Goal: Task Accomplishment & Management: Manage account settings

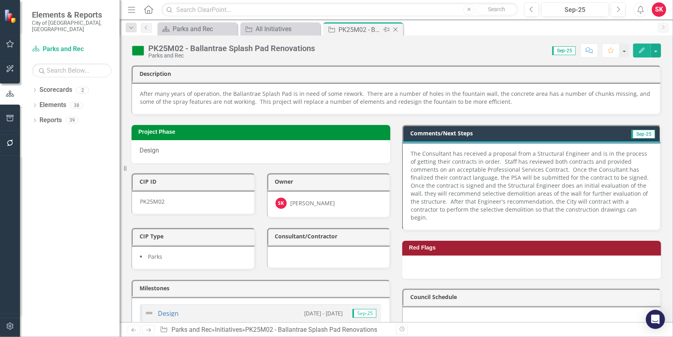
click at [396, 29] on icon "Close" at bounding box center [396, 29] width 8 height 6
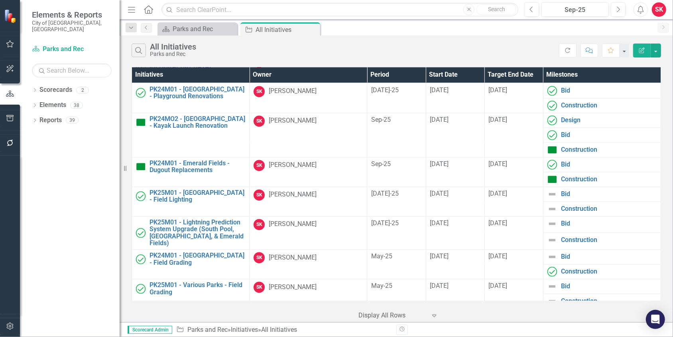
scroll to position [1199, 0]
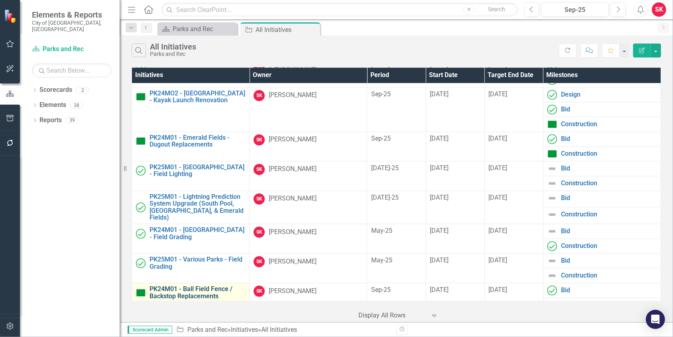
click at [194, 285] on link "PK24M01 - Ball Field Fence / Backstop Replacements" at bounding box center [198, 292] width 96 height 14
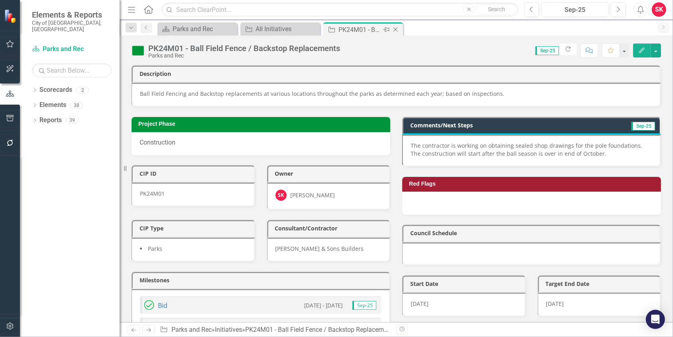
click at [394, 30] on icon "Close" at bounding box center [396, 29] width 8 height 6
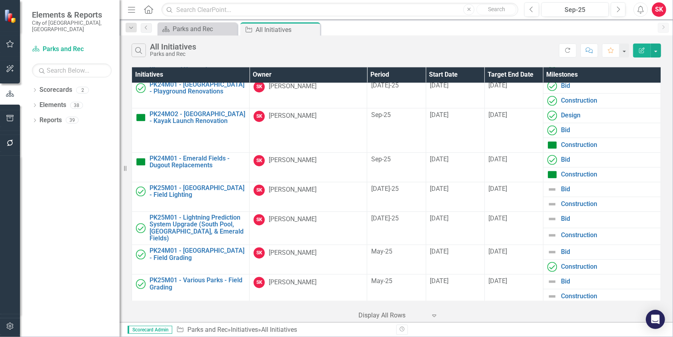
scroll to position [1199, 0]
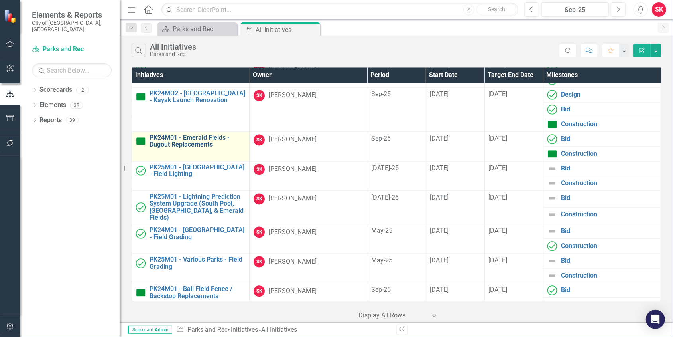
click at [184, 134] on link "PK24M01 - Emerald Fields - Dugout Replacements" at bounding box center [198, 141] width 96 height 14
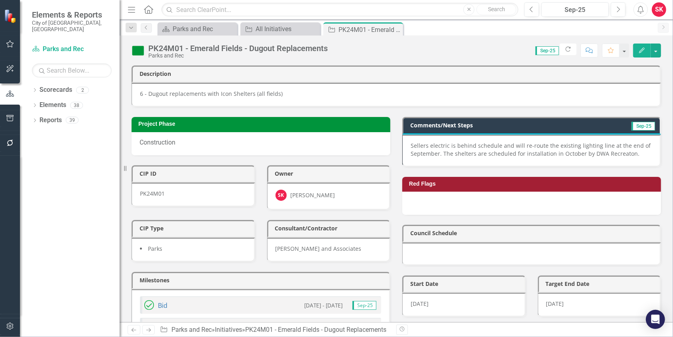
click at [468, 150] on p "Sellers electric is behind schedule and will re-route the existing lighting lin…" at bounding box center [531, 150] width 241 height 16
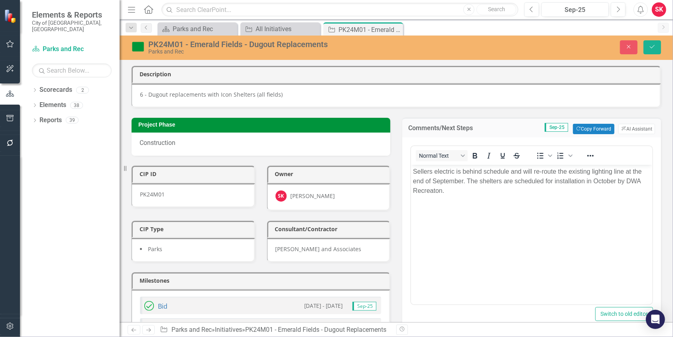
click at [498, 181] on p "Sellers electric is behind schedule and will re-route the existing lighting lin…" at bounding box center [531, 180] width 237 height 29
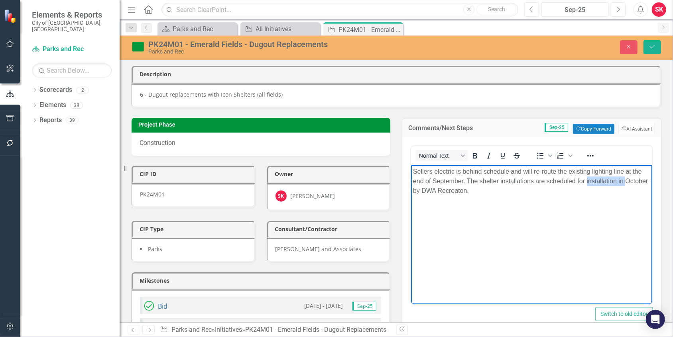
drag, startPoint x: 586, startPoint y: 181, endPoint x: 413, endPoint y: 189, distance: 172.5
click at [413, 189] on p "Sellers electric is behind schedule and will re-route the existing lighting lin…" at bounding box center [531, 180] width 237 height 29
drag, startPoint x: 579, startPoint y: 179, endPoint x: 583, endPoint y: 180, distance: 4.0
click at [583, 180] on p "Sellers electric is behind schedule and will re-route the existing lighting lin…" at bounding box center [531, 180] width 237 height 29
click at [450, 189] on p "Sellers electric is behind schedule and will re-route the existing lighting lin…" at bounding box center [531, 180] width 237 height 29
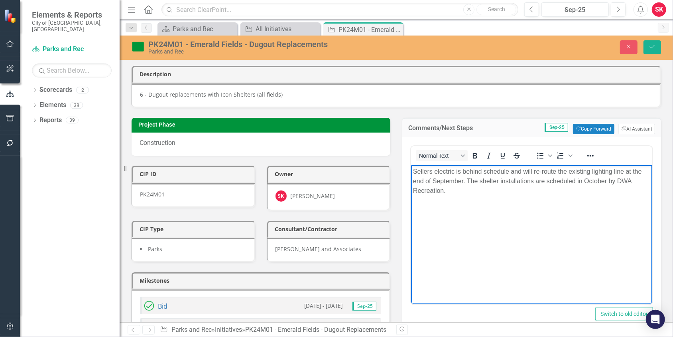
click at [462, 171] on p "Sellers electric is behind schedule and will re-route the existing lighting lin…" at bounding box center [531, 180] width 237 height 29
drag, startPoint x: 581, startPoint y: 171, endPoint x: 588, endPoint y: 173, distance: 7.0
click at [588, 173] on p "Sellers electric is scheduled to re-route the existing lighting line at the end…" at bounding box center [531, 175] width 237 height 19
drag, startPoint x: 580, startPoint y: 169, endPoint x: 590, endPoint y: 172, distance: 10.5
click at [590, 172] on p "Sellers electric is scheduled to re-route the existing lighting line at the end…" at bounding box center [531, 175] width 237 height 19
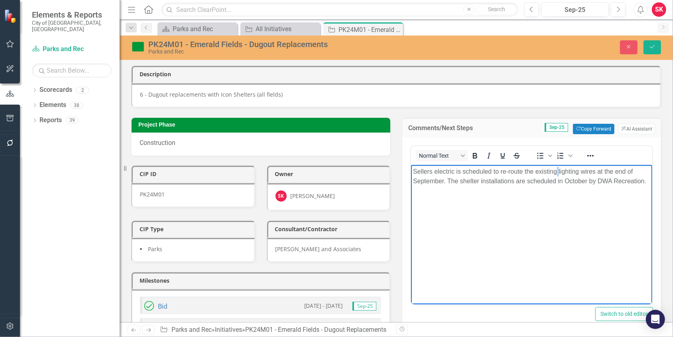
drag, startPoint x: 557, startPoint y: 170, endPoint x: 561, endPoint y: 181, distance: 11.6
click at [558, 170] on p "Sellers electric is scheduled to re-route the existing lighting wires at the en…" at bounding box center [531, 175] width 237 height 19
click at [620, 171] on p "Sellers electric is scheduled to re-route the existing power for the lighting w…" at bounding box center [531, 180] width 237 height 29
click at [622, 171] on p "Sellers electric is scheduled to re-route the existing power for the lighting. …" at bounding box center [531, 175] width 237 height 19
click at [453, 179] on p "Sellers electric is scheduled to re-route the existing power for the lighting. …" at bounding box center [531, 175] width 237 height 19
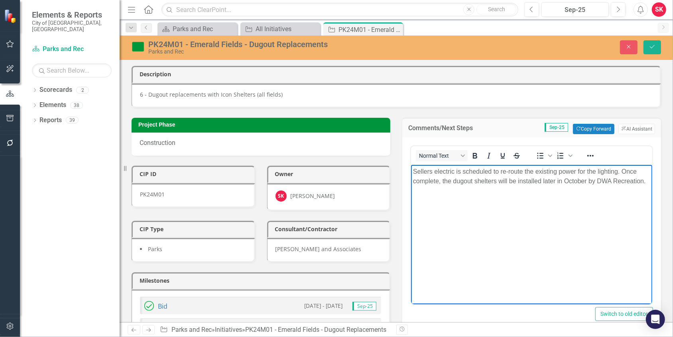
click at [542, 179] on p "Sellers electric is scheduled to re-route the existing power for the lighting. …" at bounding box center [531, 175] width 237 height 19
click at [651, 45] on icon "Save" at bounding box center [652, 47] width 7 height 6
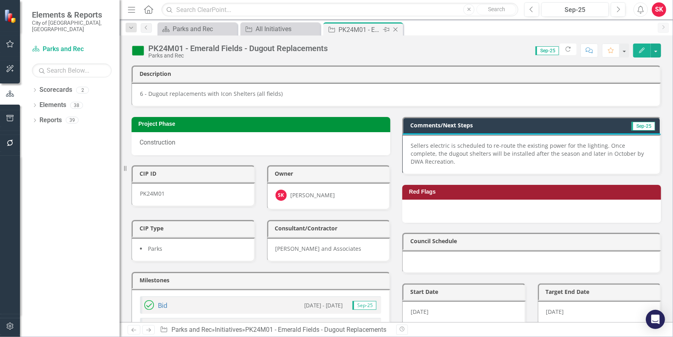
click at [396, 30] on icon at bounding box center [396, 30] width 4 height 4
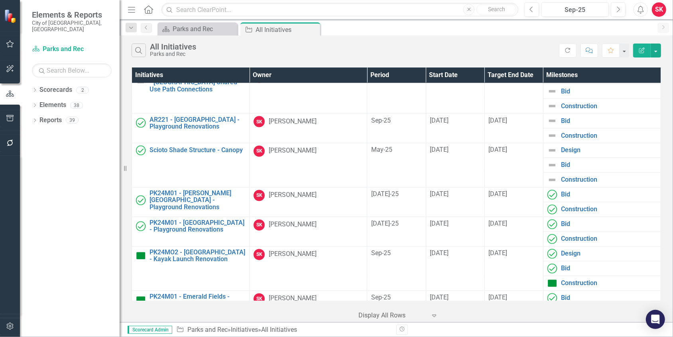
scroll to position [1039, 0]
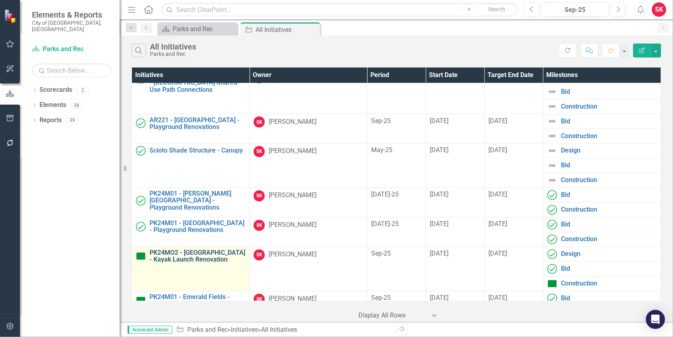
click at [193, 249] on link "PK24MO2 - [GEOGRAPHIC_DATA] - Kayak Launch Renovation" at bounding box center [198, 256] width 96 height 14
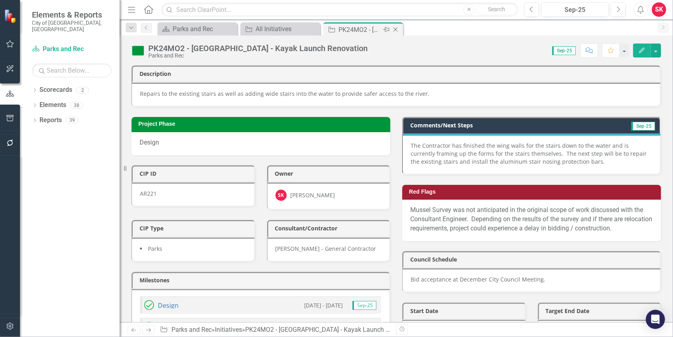
click at [396, 30] on icon "Close" at bounding box center [396, 29] width 8 height 6
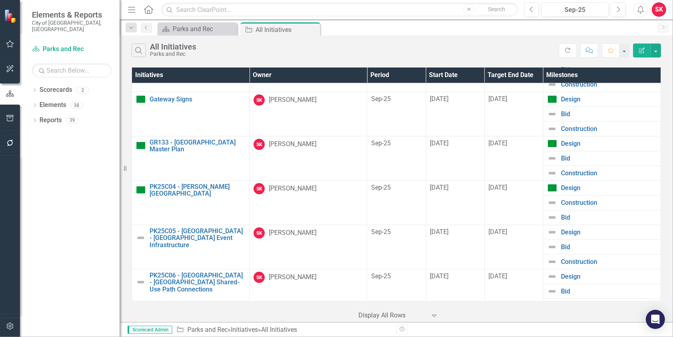
scroll to position [800, 0]
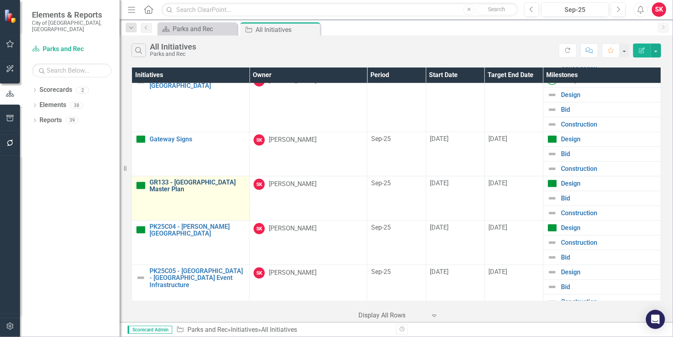
click at [200, 179] on link "GR133 - [GEOGRAPHIC_DATA] Master Plan" at bounding box center [198, 186] width 96 height 14
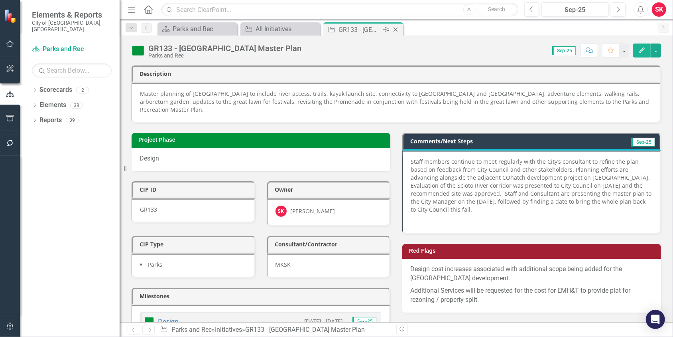
click at [396, 26] on icon "Close" at bounding box center [396, 29] width 8 height 6
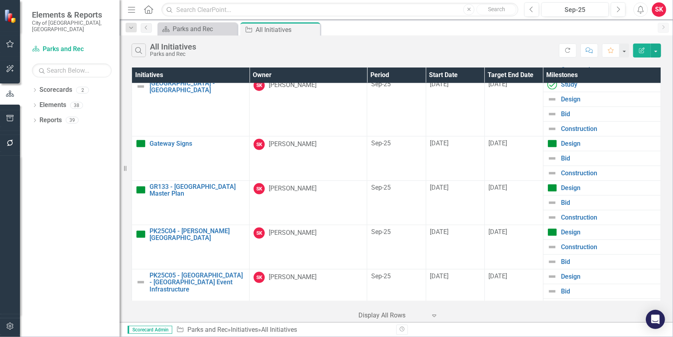
scroll to position [760, 0]
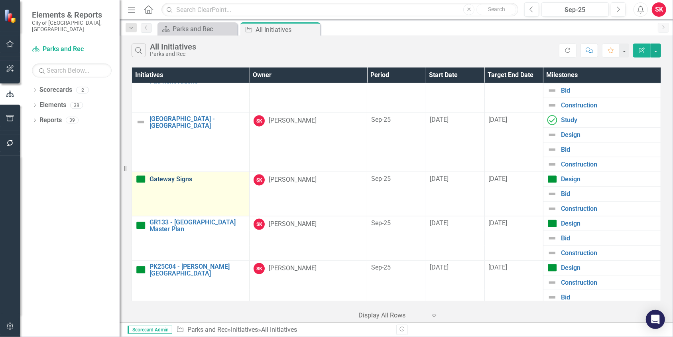
click at [178, 175] on link "Gateway Signs" at bounding box center [198, 178] width 96 height 7
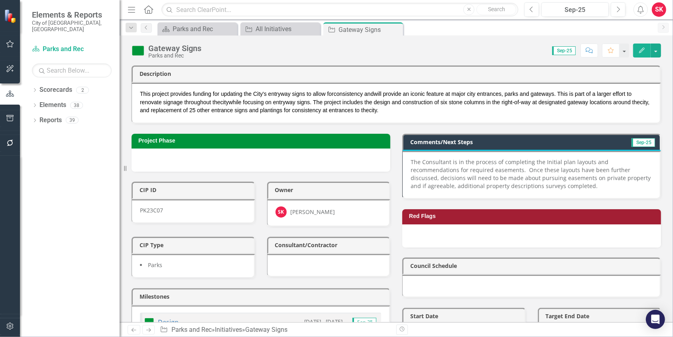
click at [533, 183] on p "The Consultant is in the process of completing the Initial plan layouts and rec…" at bounding box center [531, 174] width 241 height 32
click at [532, 183] on p "The Consultant is in the process of completing the Initial plan layouts and rec…" at bounding box center [531, 174] width 241 height 32
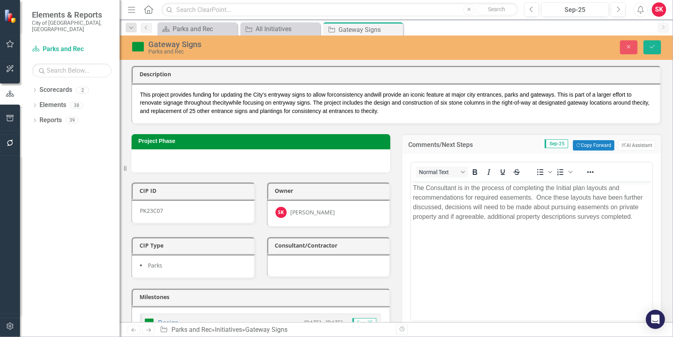
click at [572, 216] on p "The Consultant is in the process of completing the Initial plan layouts and rec…" at bounding box center [531, 202] width 237 height 38
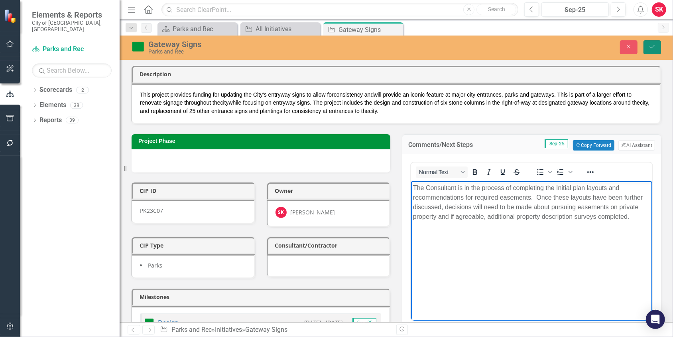
click at [654, 46] on icon "Save" at bounding box center [652, 47] width 7 height 6
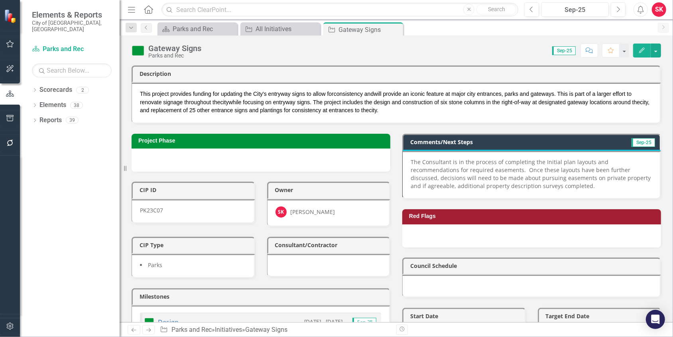
click at [203, 49] on div "Gateway Signs Parks and Rec" at bounding box center [176, 51] width 57 height 15
click at [0, 0] on icon "Close" at bounding box center [0, 0] width 0 height 0
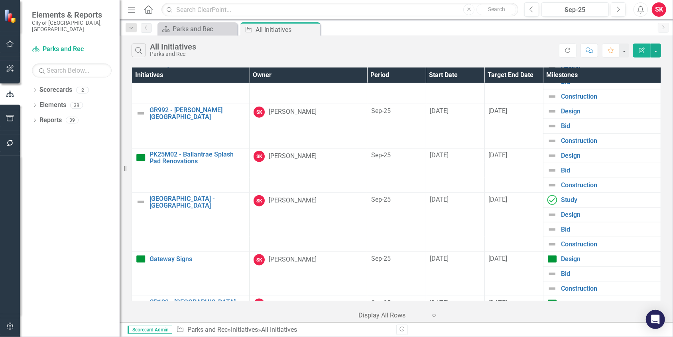
scroll to position [640, 0]
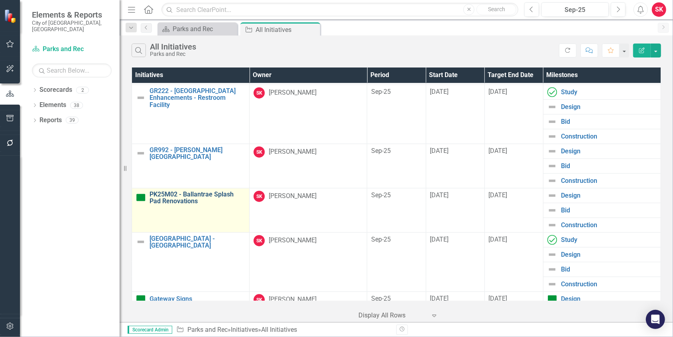
click at [191, 191] on link "PK25M02 - Ballantrae Splash Pad Renovations" at bounding box center [198, 198] width 96 height 14
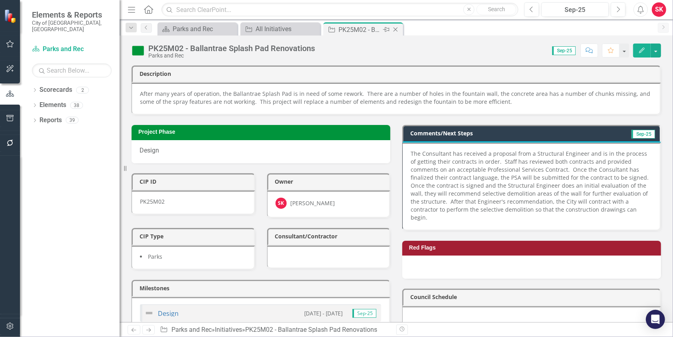
click at [399, 29] on icon "Close" at bounding box center [396, 29] width 8 height 6
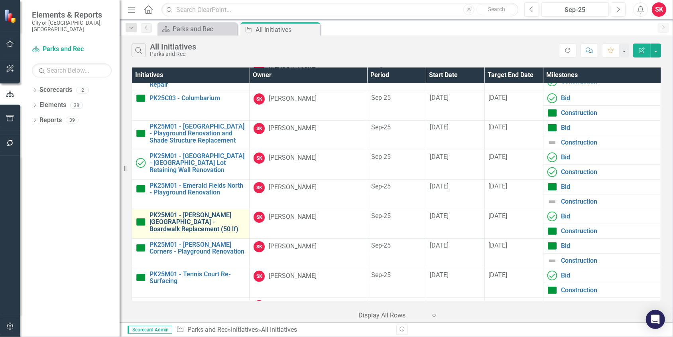
scroll to position [82, 0]
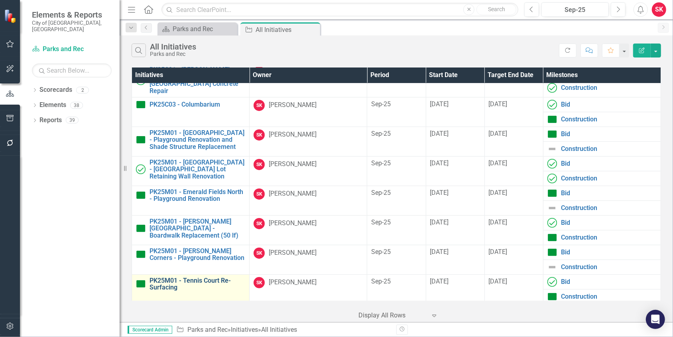
click at [203, 277] on link "PK25M01 - Tennis Court Re-Surfacing" at bounding box center [198, 284] width 96 height 14
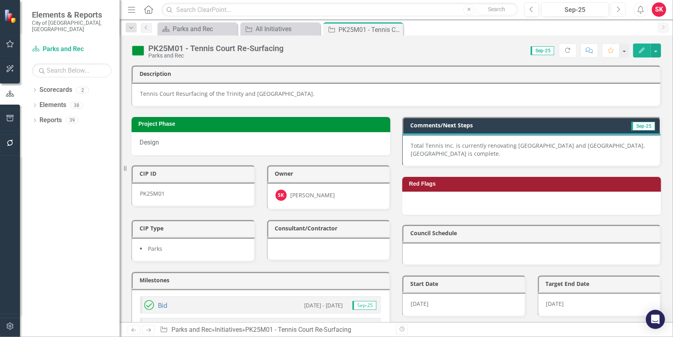
click at [617, 10] on icon "Next" at bounding box center [618, 9] width 4 height 7
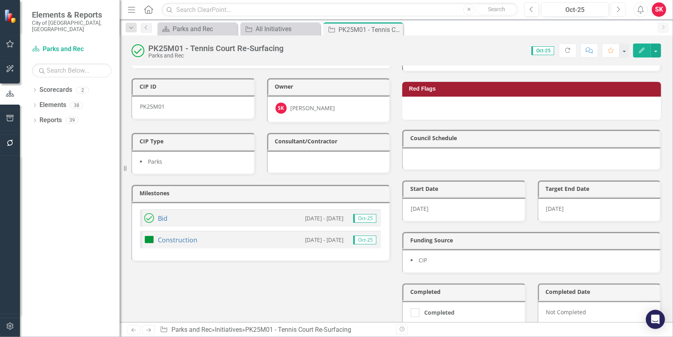
scroll to position [80, 0]
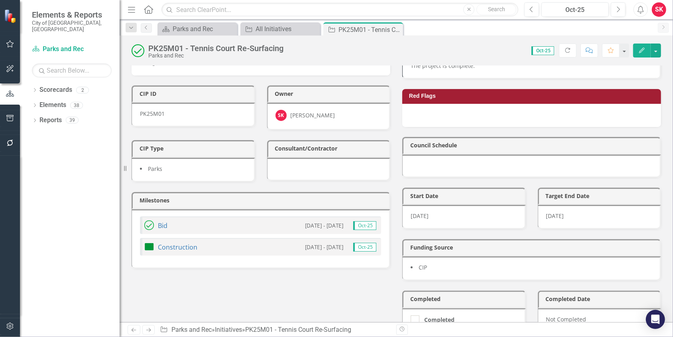
click at [148, 242] on img at bounding box center [149, 247] width 10 height 10
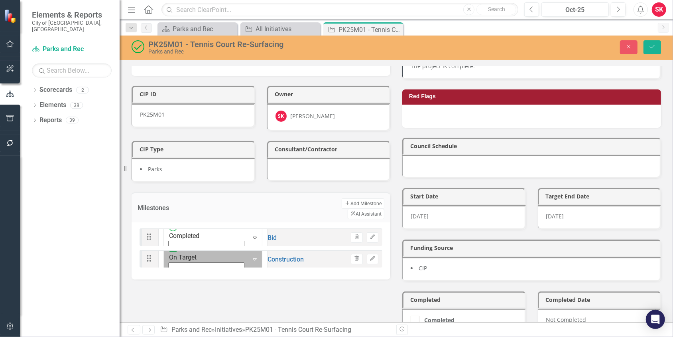
click at [251, 256] on icon "Expand" at bounding box center [255, 259] width 8 height 6
click at [411, 315] on input "Completed" at bounding box center [413, 317] width 5 height 5
checkbox input "true"
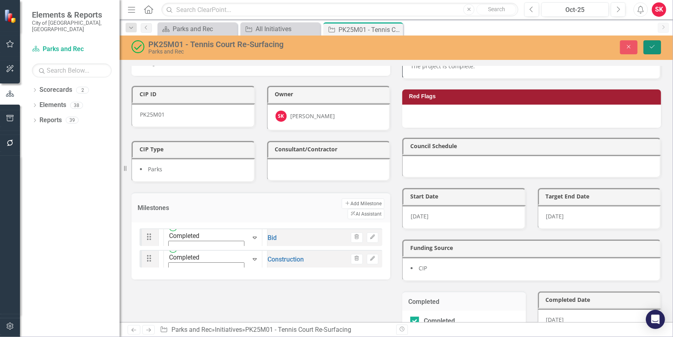
click at [654, 49] on icon "Save" at bounding box center [652, 47] width 7 height 6
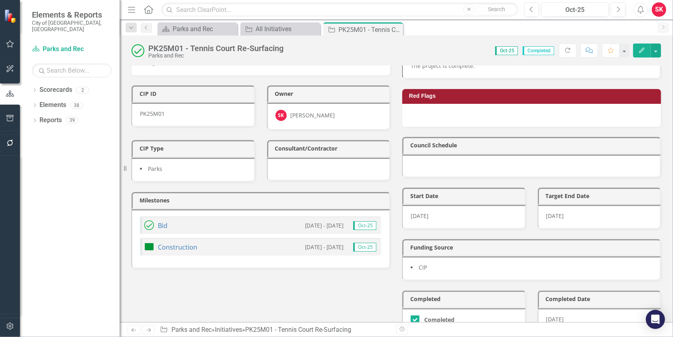
click at [143, 240] on div "Construction 2/20/25 - 7/18/25 Oct-25" at bounding box center [260, 247] width 241 height 18
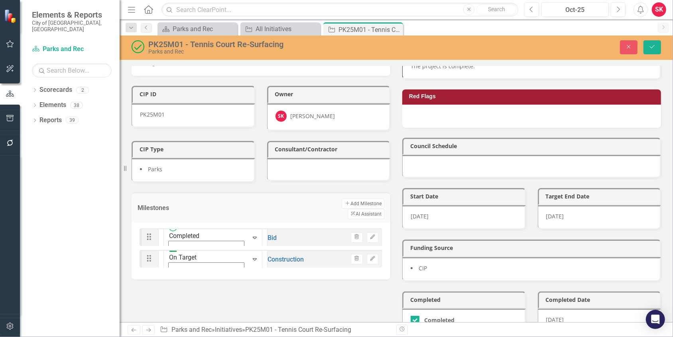
click at [251, 256] on icon "Expand" at bounding box center [255, 259] width 8 height 6
click at [659, 44] on button "Save" at bounding box center [653, 47] width 18 height 14
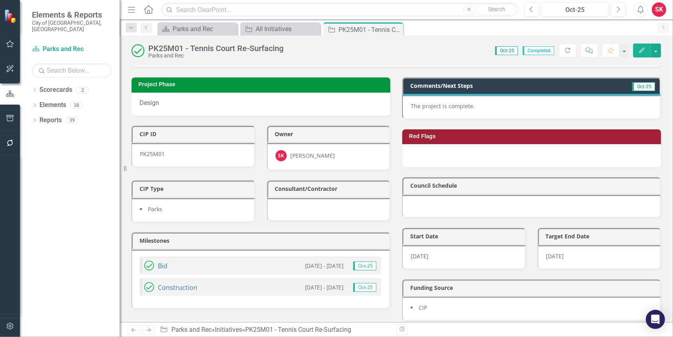
scroll to position [0, 0]
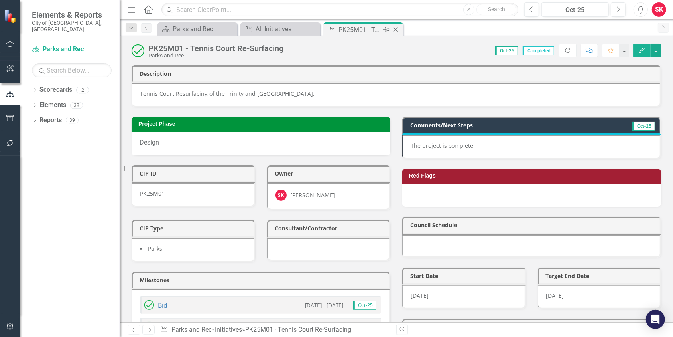
click at [396, 30] on icon "Close" at bounding box center [396, 29] width 8 height 6
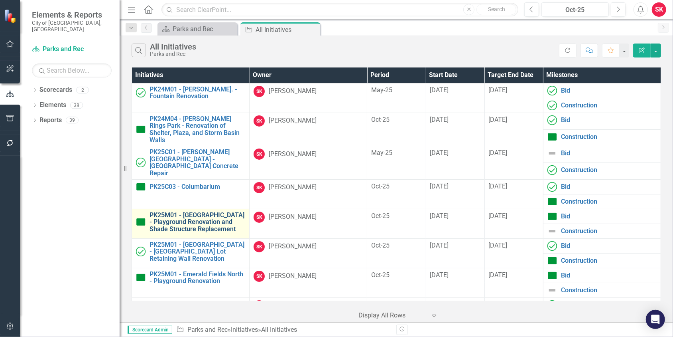
click at [186, 213] on link "PK25M01 - [GEOGRAPHIC_DATA] - Playground Renovation and Shade Structure Replace…" at bounding box center [198, 221] width 96 height 21
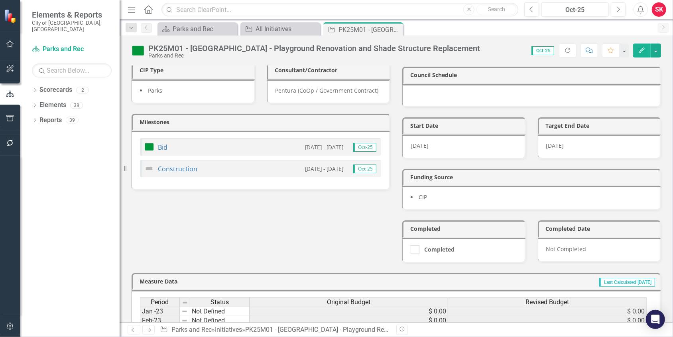
scroll to position [39, 0]
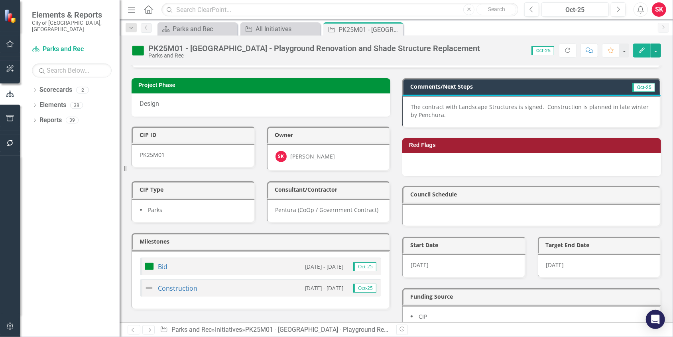
click at [539, 103] on p "The contract with Landscape Structures is signed. Construction is planned in la…" at bounding box center [531, 111] width 241 height 16
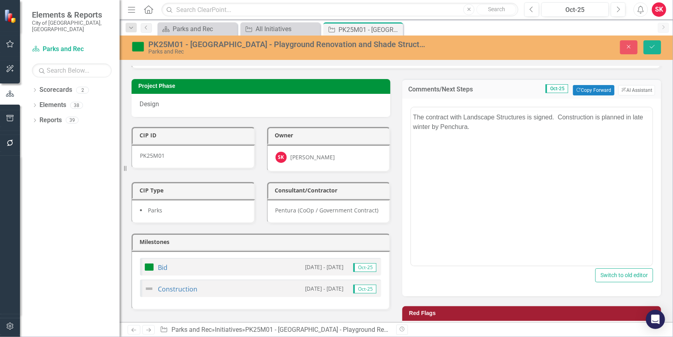
scroll to position [0, 0]
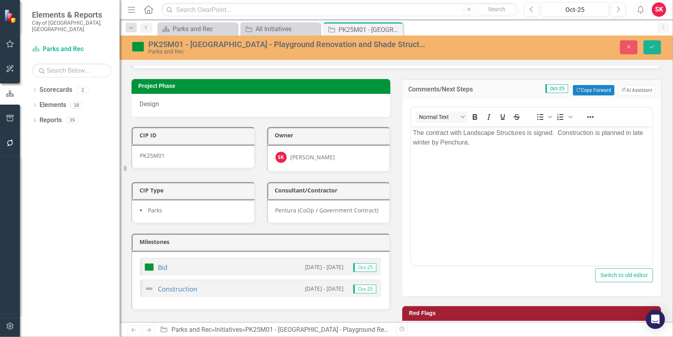
click at [557, 133] on p "The contract with Landscape Structures is signed. Construction is planned in la…" at bounding box center [531, 137] width 237 height 19
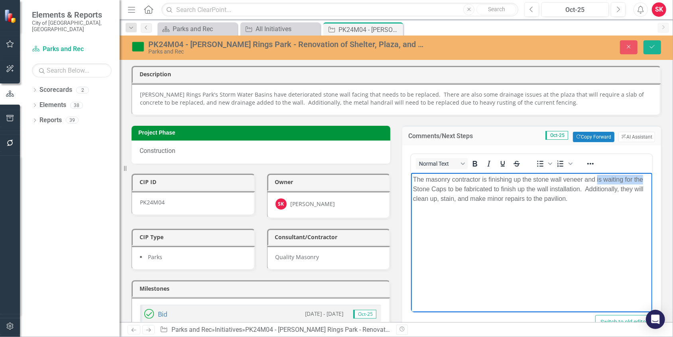
drag, startPoint x: 597, startPoint y: 178, endPoint x: 642, endPoint y: 180, distance: 44.7
click at [642, 180] on p "The masonry contractor is finishing up the stone wall veneer and is waiting for…" at bounding box center [531, 188] width 237 height 29
click at [443, 189] on p "The masonry contractor is finishing up the stone wall veneer and begining the S…" at bounding box center [531, 188] width 237 height 29
click at [413, 188] on p "The masonry contractor is finishing up the stone wall veneer and begining the S…" at bounding box center [531, 188] width 237 height 29
click at [456, 188] on p "The masonry contractor is finishing up the stone wall veneer and beginning the …" at bounding box center [531, 188] width 237 height 29
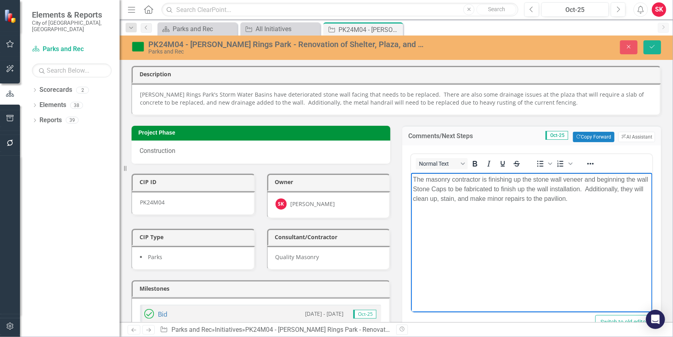
click at [460, 187] on p "The masonry contractor is finishing up the stone wall veneer and beginning the …" at bounding box center [531, 188] width 237 height 29
click at [456, 191] on p "The masonry contractor is finishing up the stone wall veneer and beginning the …" at bounding box center [531, 188] width 237 height 29
click at [491, 189] on p "The masonry contractor is finishing up the stone wall veneer and beginning the …" at bounding box center [531, 188] width 237 height 29
click at [494, 188] on p "The masonry contractor is finishing up the stone wall veneer and beginning the …" at bounding box center [531, 188] width 237 height 29
click at [493, 188] on p "The masonry contractor is finishing up the stone wall veneer and beginning the …" at bounding box center [531, 188] width 237 height 29
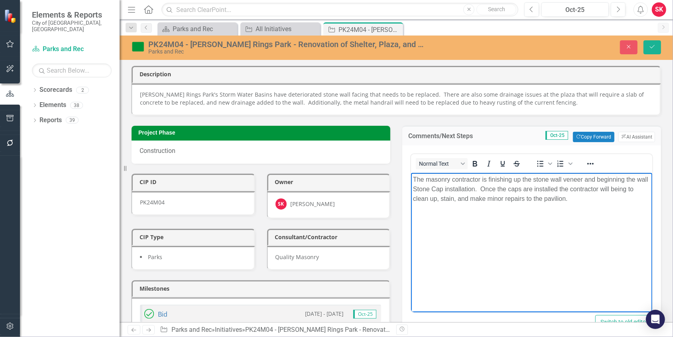
click at [590, 195] on p "The masonry contractor is finishing up the stone wall veneer and beginning the …" at bounding box center [531, 188] width 237 height 29
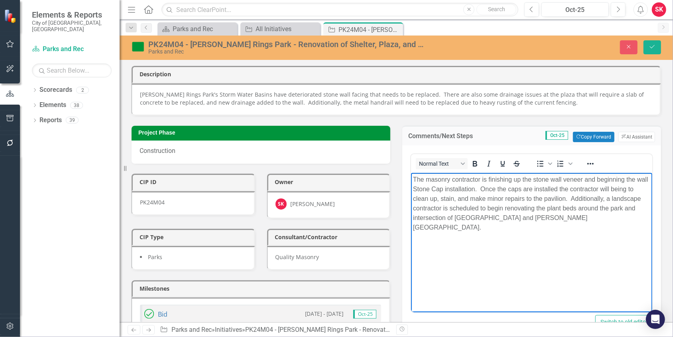
click at [412, 217] on body "The masonry contractor is finishing up the stone wall veneer and beginning the …" at bounding box center [531, 232] width 241 height 120
click at [610, 219] on p "The masonry contractor is finishing up the stone wall veneer and beginning the …" at bounding box center [531, 202] width 237 height 57
click at [650, 45] on icon "Save" at bounding box center [652, 47] width 7 height 6
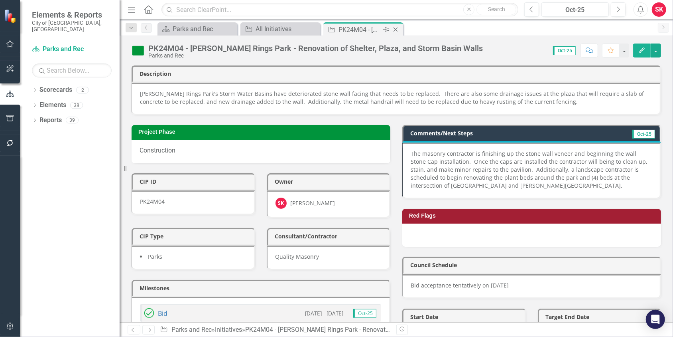
click at [395, 29] on icon at bounding box center [396, 30] width 4 height 4
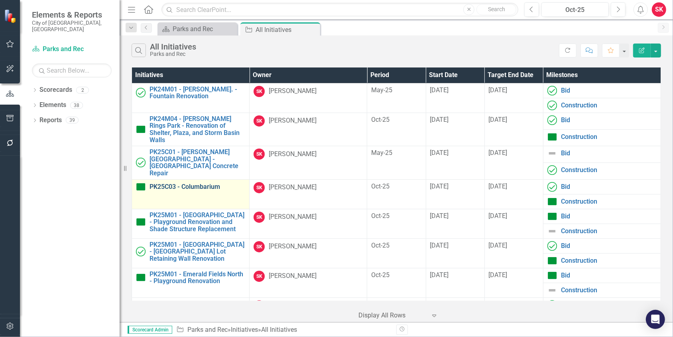
click at [201, 183] on link "PK25C03 - Columbarium" at bounding box center [198, 186] width 96 height 7
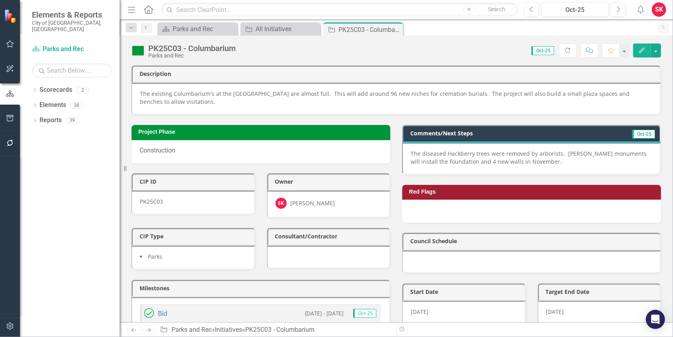
click at [523, 154] on p "The diseased Hackberry trees were removed by arborists. Modlich monuments will …" at bounding box center [531, 158] width 241 height 16
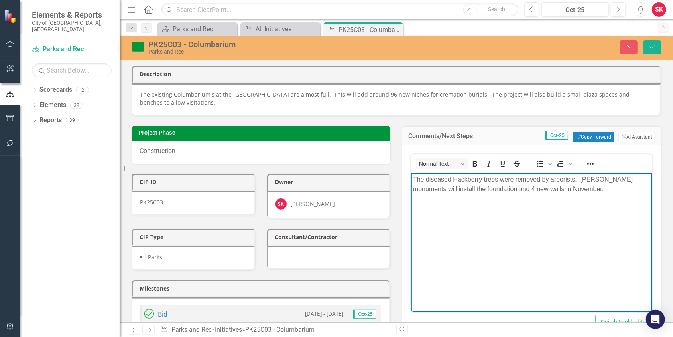
click at [413, 179] on p "The diseased Hackberry trees were removed by arborists. Modlich monuments will …" at bounding box center [531, 183] width 237 height 19
click at [574, 180] on p "The diseased Hackberry trees were removed by arborists. Modlich monuments will …" at bounding box center [531, 183] width 237 height 19
click at [538, 188] on p "The diseased Hackberry trees were removed by arborists, based on a report provi…" at bounding box center [531, 188] width 237 height 29
drag, startPoint x: 570, startPoint y: 189, endPoint x: 578, endPoint y: 207, distance: 19.4
click at [577, 199] on p "The diseased Hackberry trees were removed by arborists, based on a report provi…" at bounding box center [531, 188] width 237 height 29
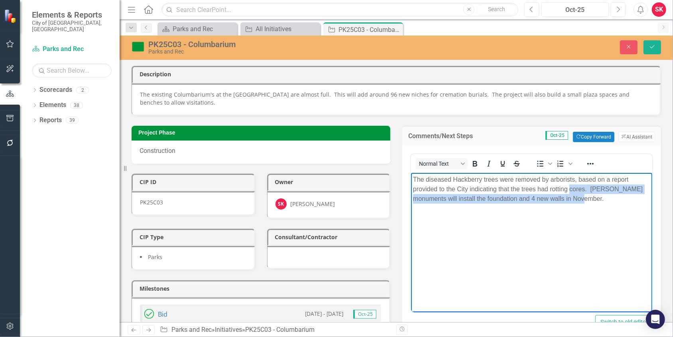
click at [627, 207] on body "The diseased Hackberry trees were removed by arborists, based on a report provi…" at bounding box center [531, 232] width 241 height 120
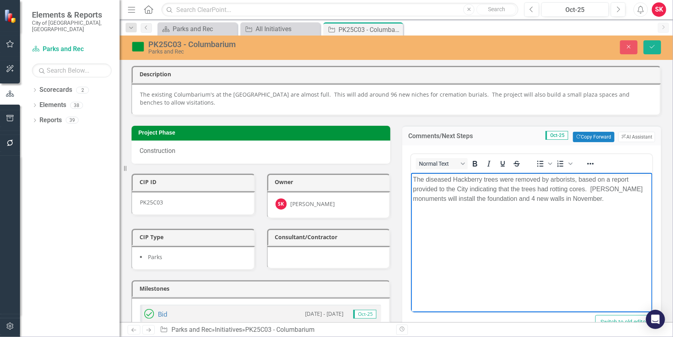
click at [569, 189] on p "The diseased Hackberry trees were removed by arborists, based on a report provi…" at bounding box center [531, 188] width 237 height 29
click at [590, 188] on p "The diseased Hackberry trees were removed by arborists, based on a report provi…" at bounding box center [531, 188] width 237 height 29
drag, startPoint x: 592, startPoint y: 188, endPoint x: 592, endPoint y: 193, distance: 4.4
click at [454, 208] on p "The diseased Hackberry trees were removed by arborists, based on a report provi…" at bounding box center [531, 193] width 237 height 38
click at [482, 218] on p "The diseased Hackberry trees were removed by arborists, based on a report provi…" at bounding box center [531, 198] width 237 height 48
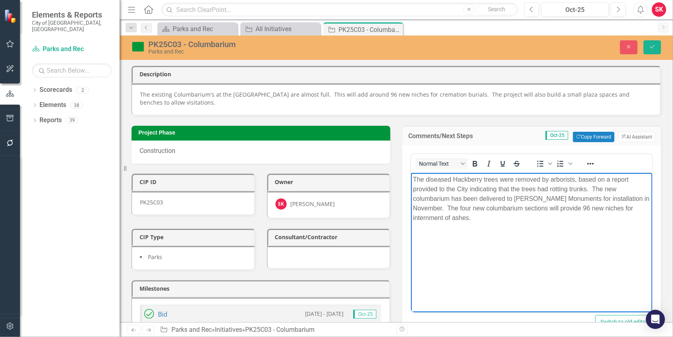
click at [635, 214] on p "The diseased Hackberry trees were removed by arborists, based on a report provi…" at bounding box center [531, 198] width 237 height 48
click at [635, 208] on p "The diseased Hackberry trees were removed by arborists, based on a report provi…" at bounding box center [531, 198] width 237 height 48
click at [649, 47] on icon "Save" at bounding box center [652, 47] width 7 height 6
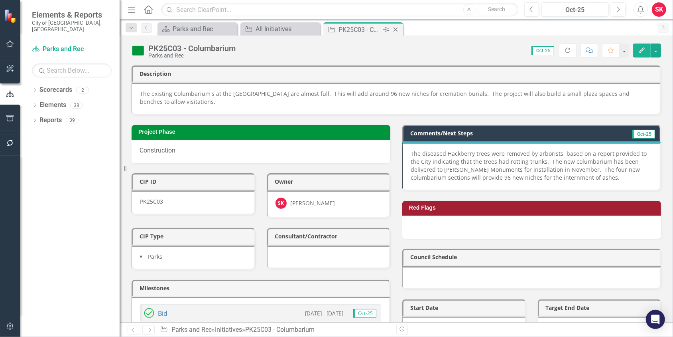
click at [394, 28] on icon at bounding box center [396, 30] width 4 height 4
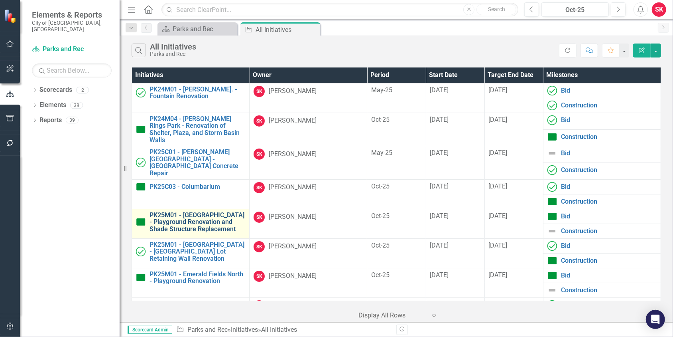
click at [199, 221] on link "PK25M01 - [GEOGRAPHIC_DATA] - Playground Renovation and Shade Structure Replace…" at bounding box center [198, 221] width 96 height 21
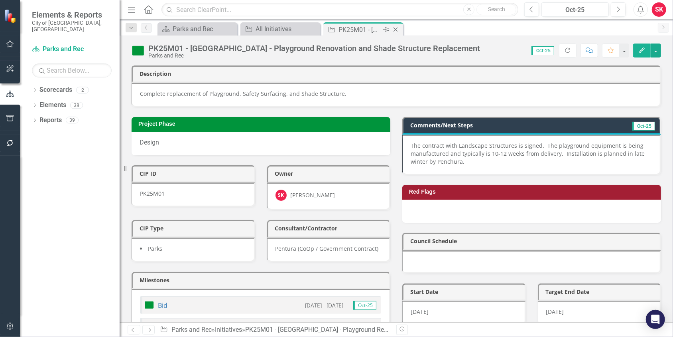
click at [396, 29] on icon at bounding box center [396, 30] width 4 height 4
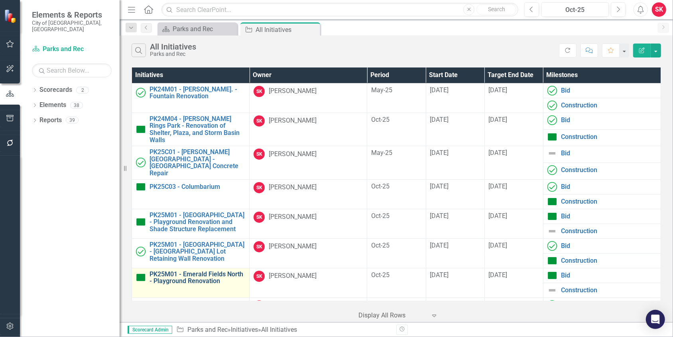
click at [196, 270] on link "PK25M01 - Emerald Fields North - Playground Renovation" at bounding box center [198, 277] width 96 height 14
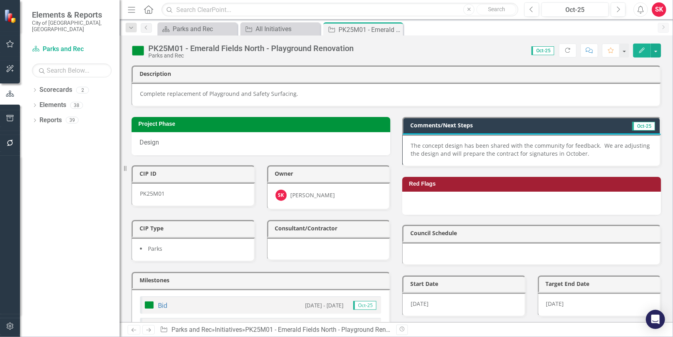
click at [595, 142] on p "The concept design has been shared with the community for feedback. We are adju…" at bounding box center [531, 150] width 241 height 16
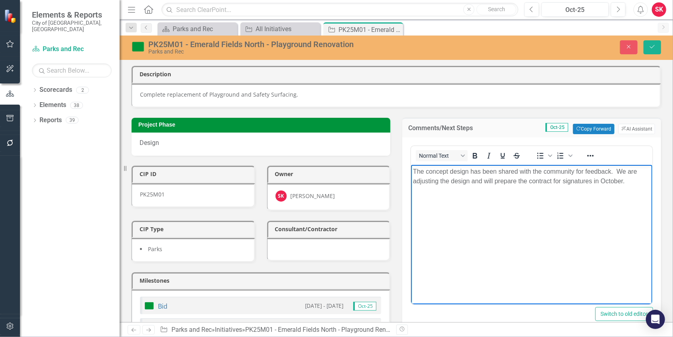
click at [615, 171] on p "The concept design has been shared with the community for feedback. We are adju…" at bounding box center [531, 175] width 237 height 19
click at [490, 182] on p "The concept design has been shared with the community for feedback. Staff will …" at bounding box center [531, 175] width 237 height 19
click at [622, 180] on p "The concept design has been shared with the community for feedback. Staff will …" at bounding box center [531, 175] width 237 height 19
click at [652, 50] on button "Save" at bounding box center [653, 47] width 18 height 14
click at [441, 216] on body "The contract for Five Seasons LLC has been signed and a schedule is being worke…" at bounding box center [531, 224] width 241 height 120
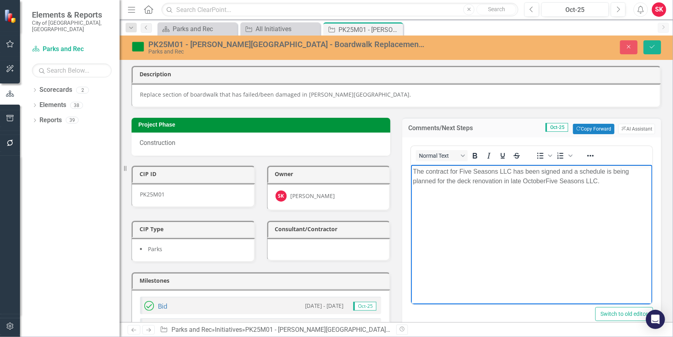
click at [546, 183] on p "The contract for Five Seasons LLC has been signed and a schedule is being plann…" at bounding box center [531, 175] width 237 height 19
click at [577, 171] on p "The contract for Five Seasons LLC has been signed and a schedule is being plann…" at bounding box center [531, 175] width 237 height 19
drag, startPoint x: 414, startPoint y: 181, endPoint x: 434, endPoint y: 184, distance: 20.1
click at [434, 184] on p "The contract for Five Seasons LLC has been signed and their schedule is being p…" at bounding box center [531, 175] width 237 height 19
click at [509, 180] on p "The contract for Five Seasons LLC has been signed and their schedule is being c…" at bounding box center [531, 175] width 237 height 19
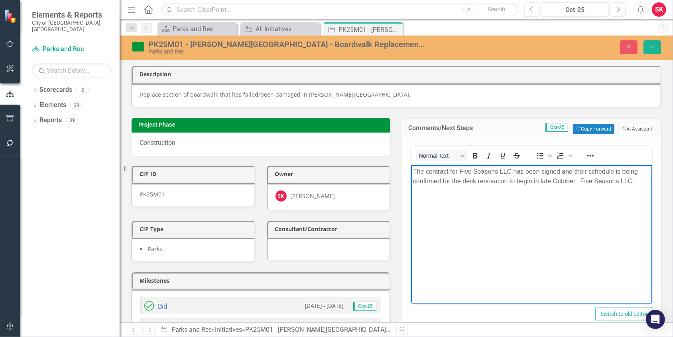
click at [581, 180] on p "The contract for Five Seasons LLC has been signed and their schedule is being c…" at bounding box center [531, 175] width 237 height 19
click at [587, 181] on p "The contract for Five Seasons LLC has been signed, and their schedule is being …" at bounding box center [531, 175] width 237 height 19
click at [650, 49] on icon "Save" at bounding box center [652, 47] width 7 height 6
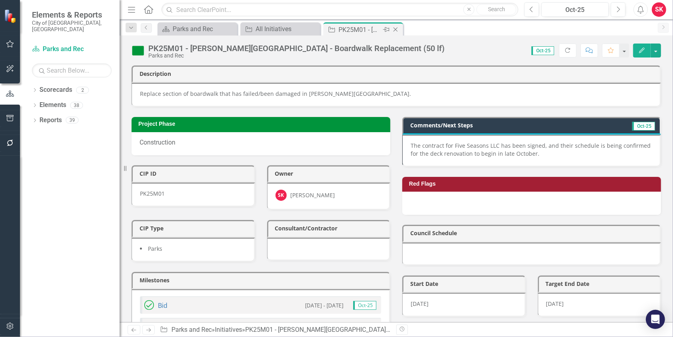
click at [394, 29] on icon "Close" at bounding box center [396, 29] width 8 height 6
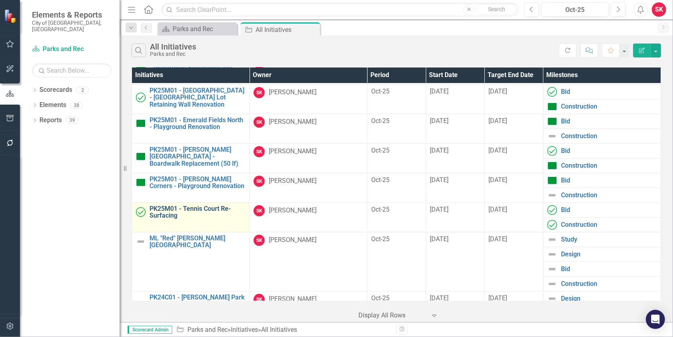
scroll to position [159, 0]
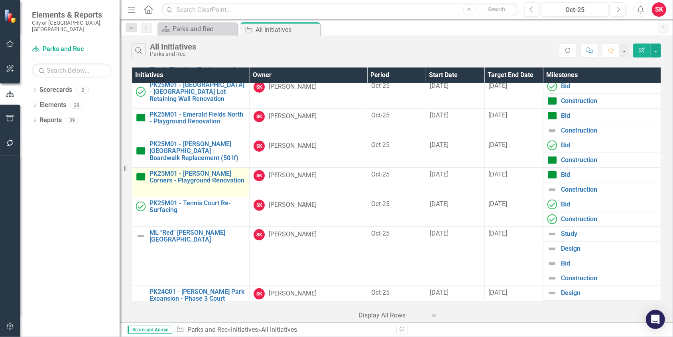
click at [179, 177] on td "PK25M01 - Sandy Corners - Playground Renovation Edit Edit Initiative Link Open …" at bounding box center [191, 182] width 118 height 30
click at [180, 174] on link "PK25M01 - [PERSON_NAME] Corners - Playground Renovation" at bounding box center [198, 177] width 96 height 14
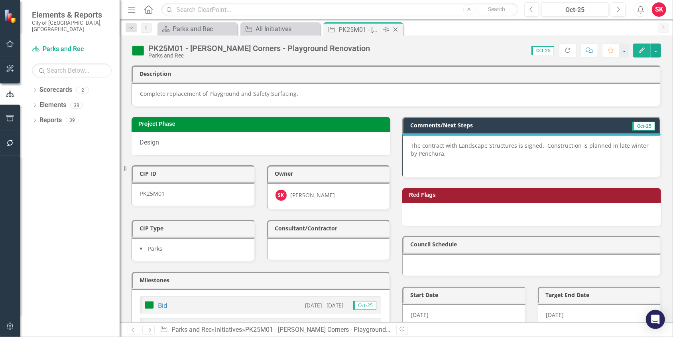
click at [396, 29] on icon "Close" at bounding box center [396, 29] width 8 height 6
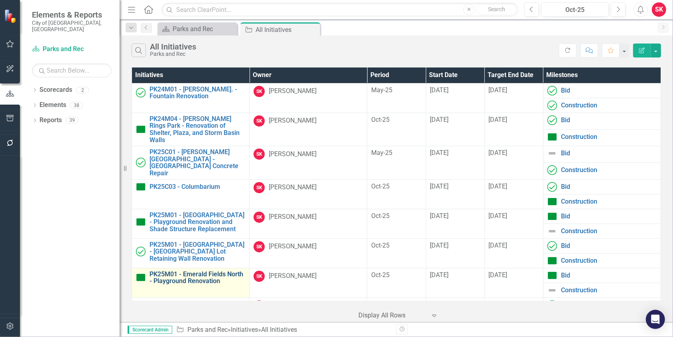
click at [191, 270] on link "PK25M01 - Emerald Fields North - Playground Renovation" at bounding box center [198, 277] width 96 height 14
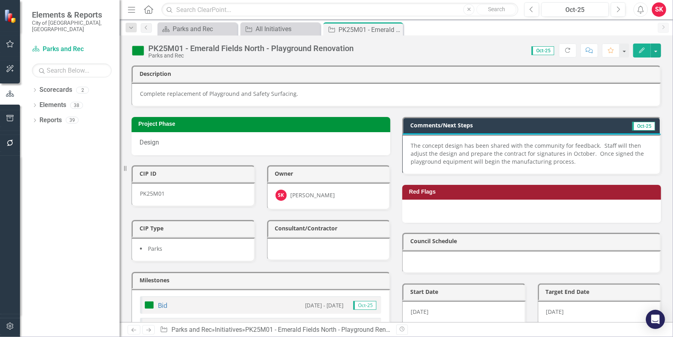
click at [430, 143] on p "The concept design has been shared with the community for feedback. Staff will …" at bounding box center [531, 154] width 241 height 24
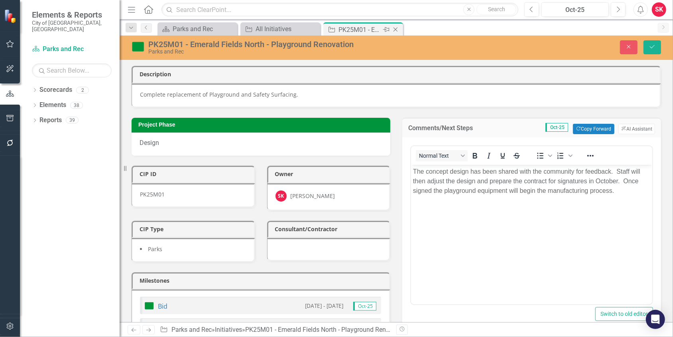
click at [398, 29] on icon "Close" at bounding box center [396, 29] width 8 height 6
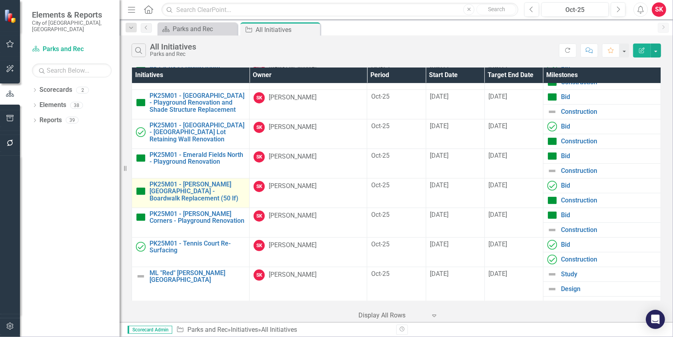
scroll to position [162, 0]
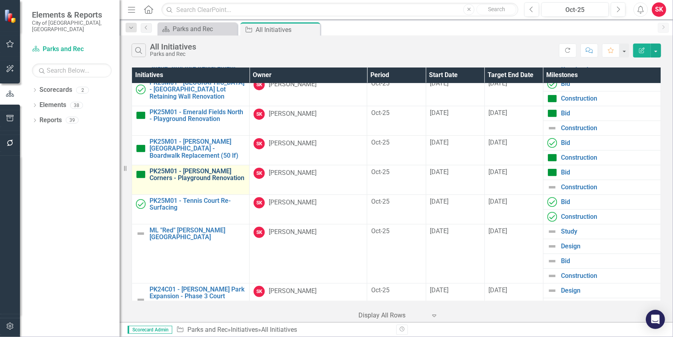
click at [193, 169] on link "PK25M01 - [PERSON_NAME] Corners - Playground Renovation" at bounding box center [198, 174] width 96 height 14
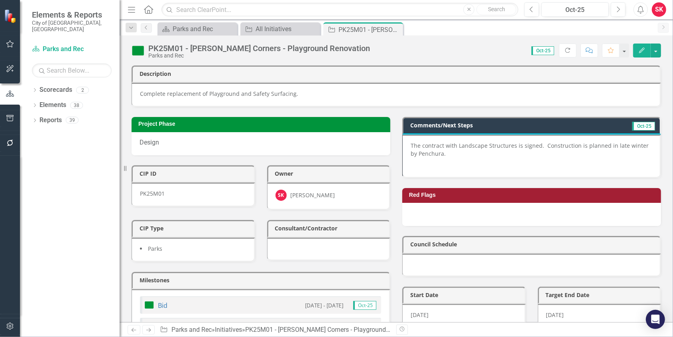
click at [427, 142] on p "The contract with Landscape Structures is signed. Construction is planned in la…" at bounding box center [531, 151] width 241 height 18
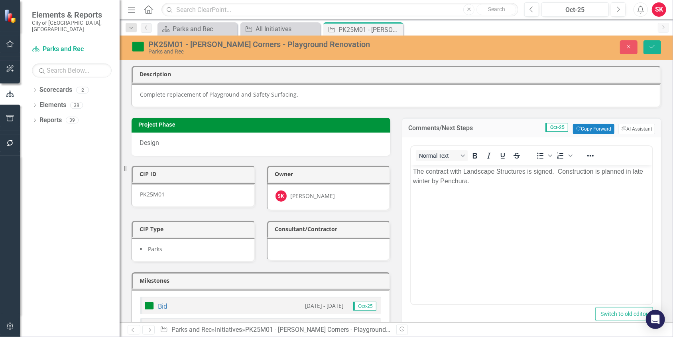
click at [557, 170] on p "The contract with Landscape Structures is signed. Construction is planned in la…" at bounding box center [531, 175] width 237 height 19
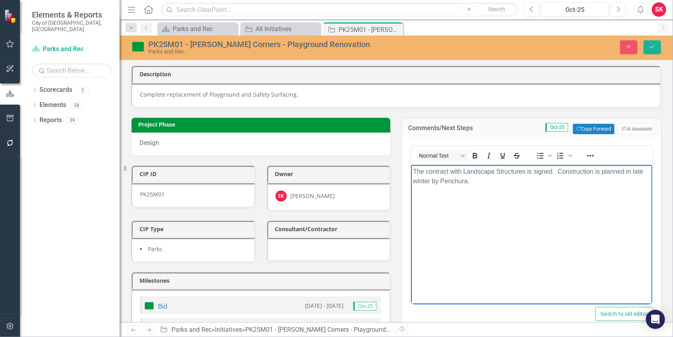
click at [559, 172] on p "The contract with Landscape Structures is signed. Construction is planned in la…" at bounding box center [531, 175] width 237 height 19
click at [558, 171] on p "The contract with Landscape Structures is signed. Construction is planned in la…" at bounding box center [531, 175] width 237 height 19
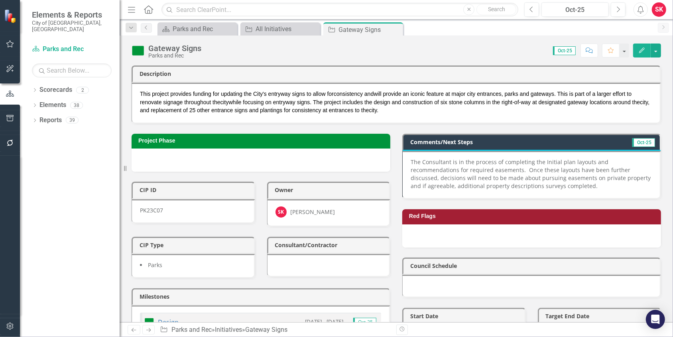
scroll to position [39, 0]
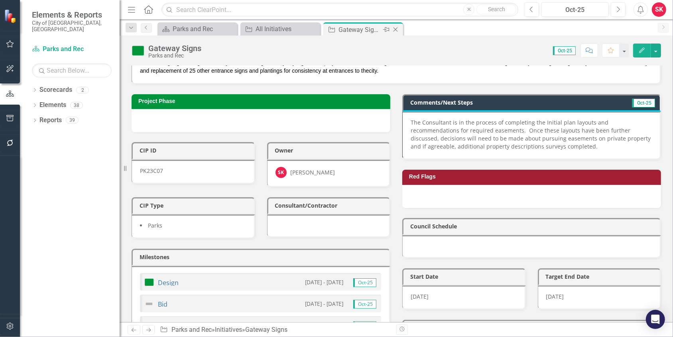
click at [395, 30] on icon at bounding box center [396, 30] width 4 height 4
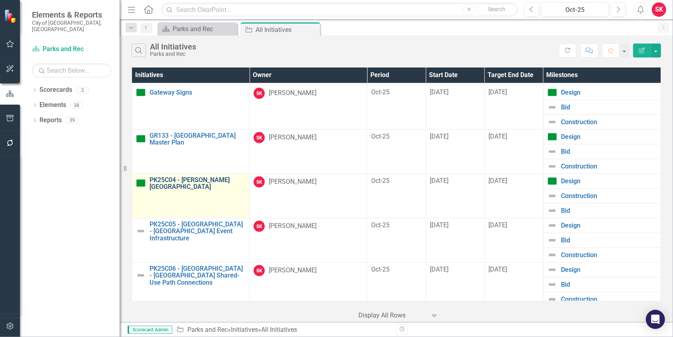
scroll to position [840, 0]
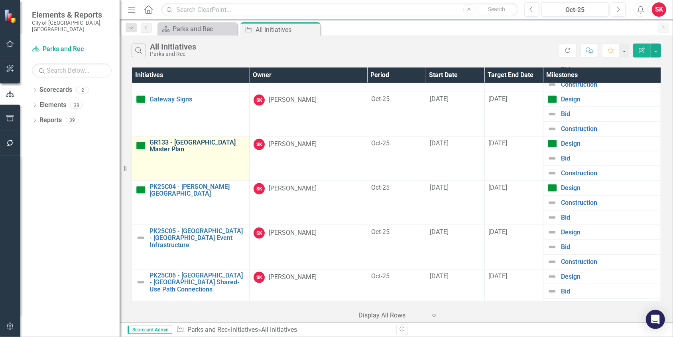
click at [209, 139] on link "GR133 - [GEOGRAPHIC_DATA] Master Plan" at bounding box center [198, 146] width 96 height 14
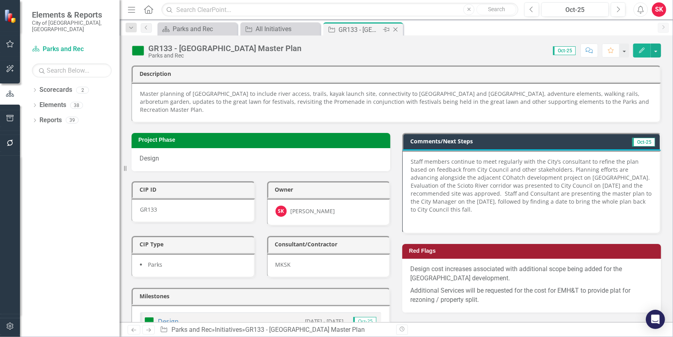
click at [396, 27] on icon "Close" at bounding box center [396, 29] width 8 height 6
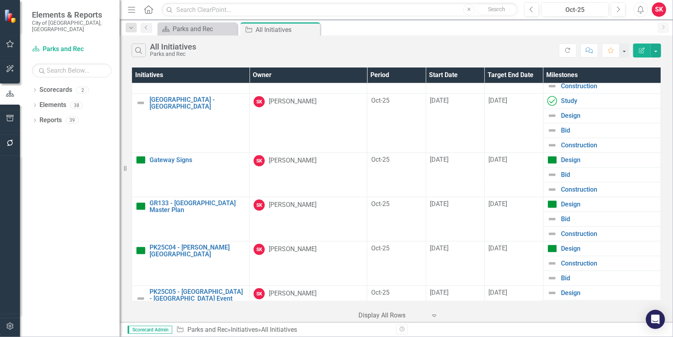
scroll to position [797, 0]
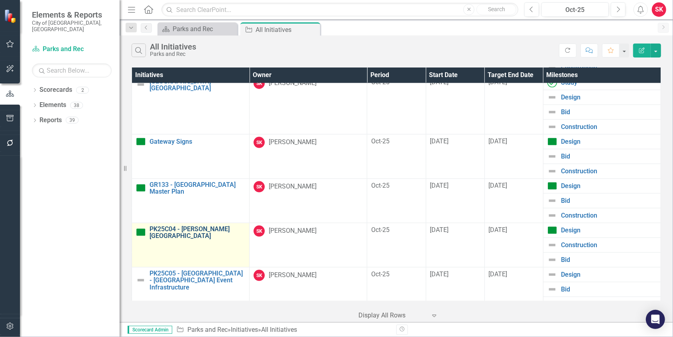
click at [195, 225] on link "PK25C04 - [PERSON_NAME][GEOGRAPHIC_DATA]" at bounding box center [198, 232] width 96 height 14
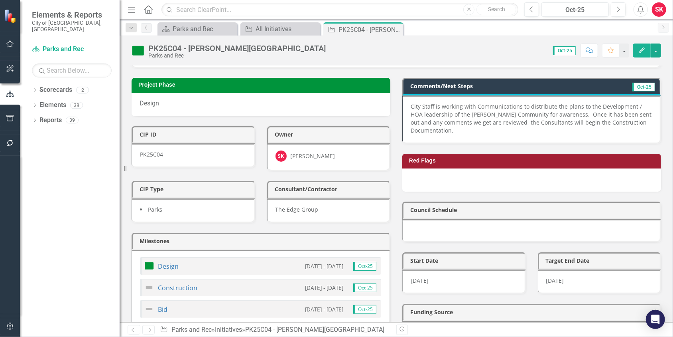
scroll to position [39, 0]
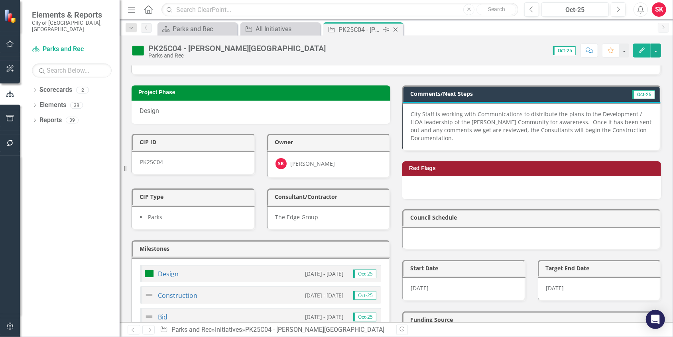
click at [395, 29] on icon at bounding box center [396, 30] width 4 height 4
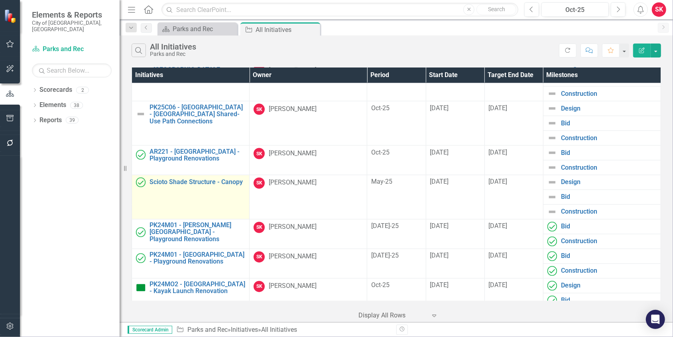
scroll to position [1039, 0]
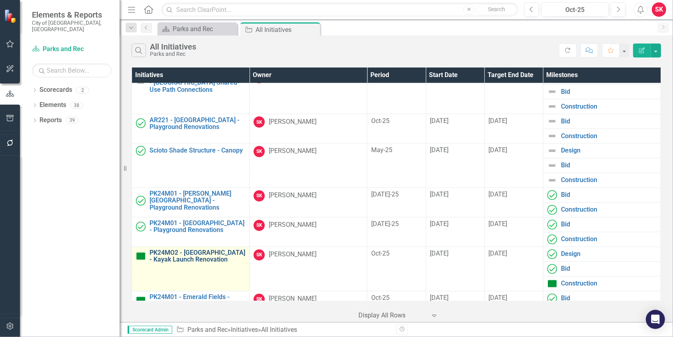
click at [181, 249] on link "PK24MO2 - [GEOGRAPHIC_DATA] - Kayak Launch Renovation" at bounding box center [198, 256] width 96 height 14
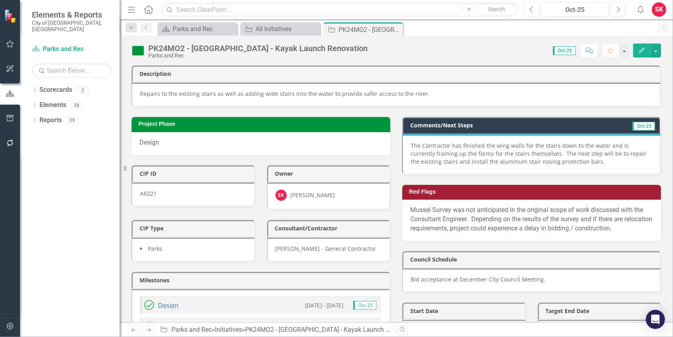
click at [520, 142] on p "The Contractor has finished the wing walls for the stairs down to the water and…" at bounding box center [531, 154] width 241 height 24
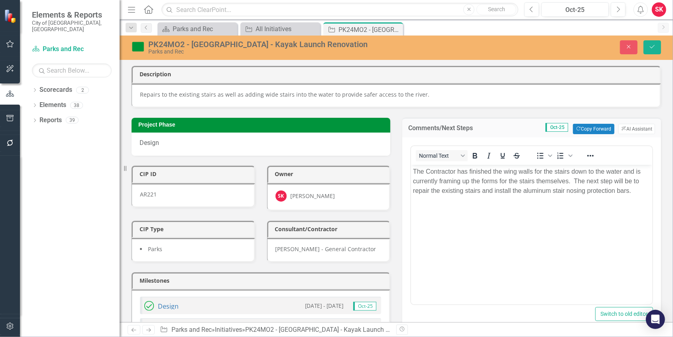
click at [536, 171] on p "The Contractor has finished the wing walls for the stairs down to the water and…" at bounding box center [531, 180] width 237 height 29
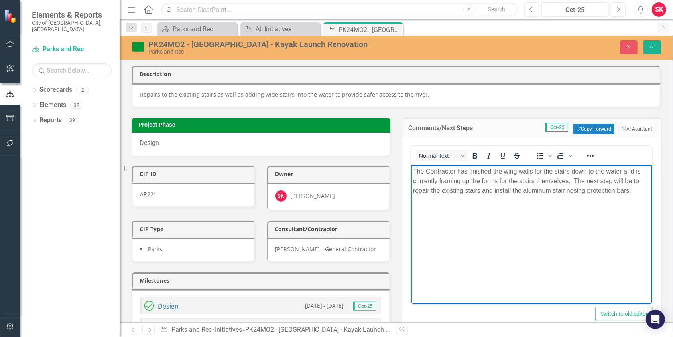
click at [634, 171] on p "The Contractor has finished the wing walls for the stairs down to the water and…" at bounding box center [531, 180] width 237 height 29
click at [635, 171] on p "The Contractor has finished the wing walls for the stairs down to the water and…" at bounding box center [531, 180] width 237 height 29
click at [612, 181] on p "The Contractor has finished the wing walls for the stairs down to the water and…" at bounding box center [531, 185] width 237 height 38
click at [463, 189] on p "The Contractor has finished the wing walls for the stairs down to the water and…" at bounding box center [531, 185] width 237 height 38
click at [652, 50] on button "Save" at bounding box center [653, 47] width 18 height 14
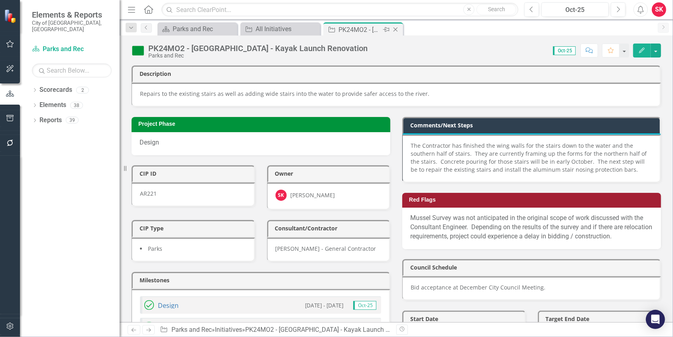
click at [397, 29] on icon "Close" at bounding box center [396, 29] width 8 height 6
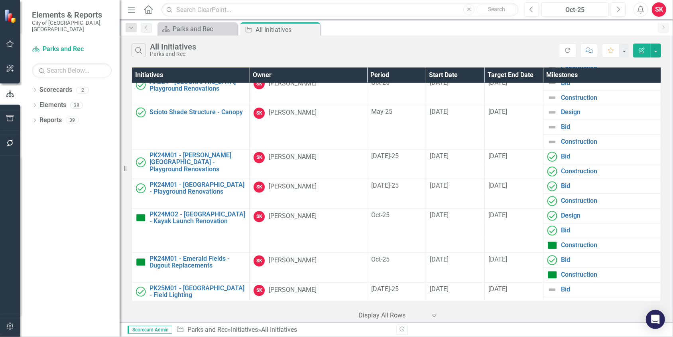
scroll to position [1199, 0]
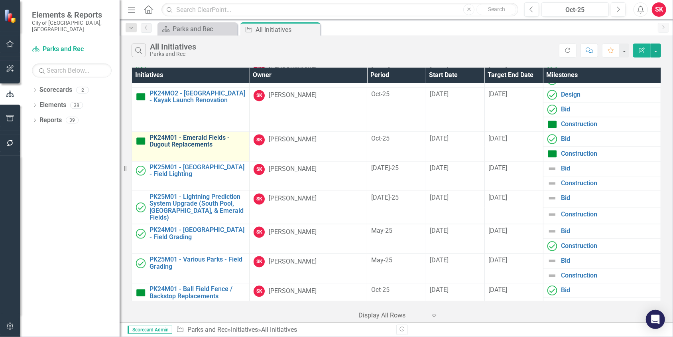
click at [201, 138] on link "PK24M01 - Emerald Fields - Dugout Replacements" at bounding box center [198, 141] width 96 height 14
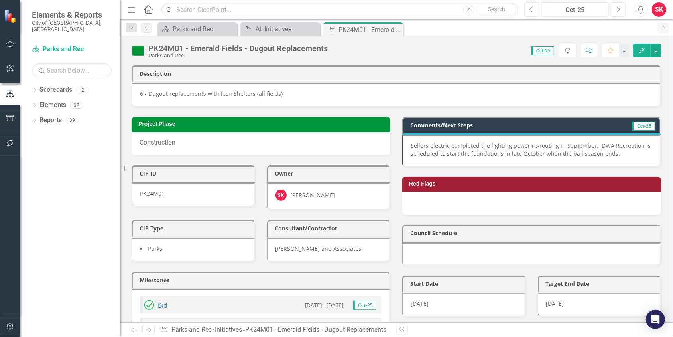
click at [532, 11] on icon "button" at bounding box center [531, 9] width 3 height 6
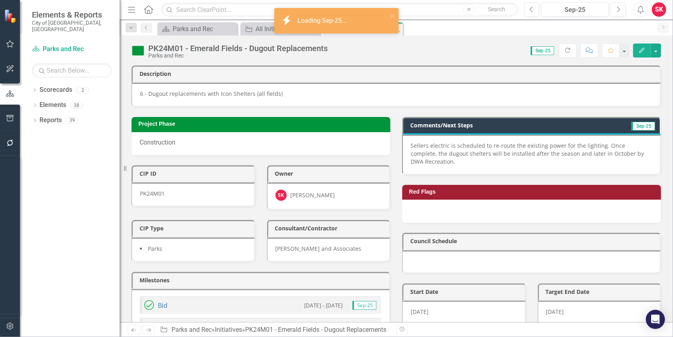
click at [411, 142] on p "Sellers electric is scheduled to re-route the existing power for the lighting. …" at bounding box center [531, 154] width 241 height 24
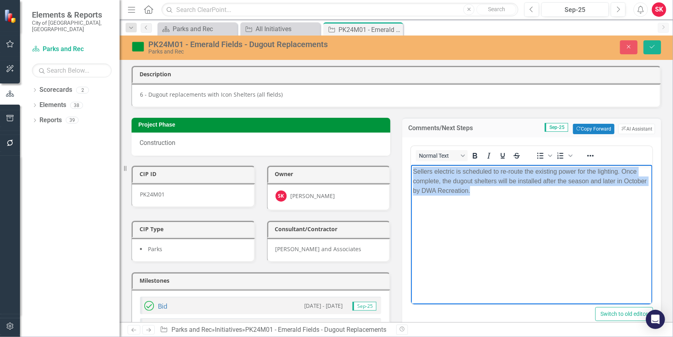
drag, startPoint x: 413, startPoint y: 172, endPoint x: 606, endPoint y: 198, distance: 195.1
click at [606, 198] on body "Sellers electric is scheduled to re-route the existing power for the lighting. …" at bounding box center [531, 224] width 241 height 120
copy p "Sellers electric is scheduled to re-route the existing power for the lighting. …"
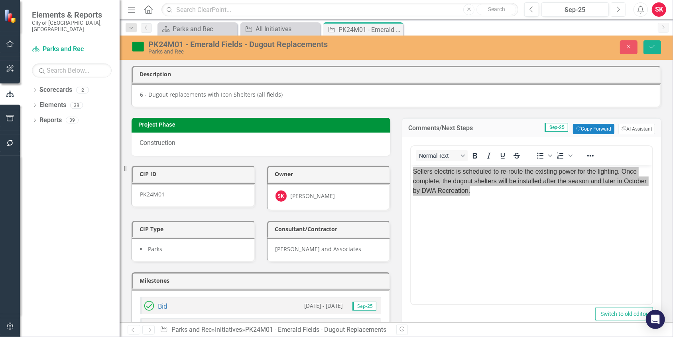
click at [617, 12] on icon "button" at bounding box center [618, 9] width 3 height 6
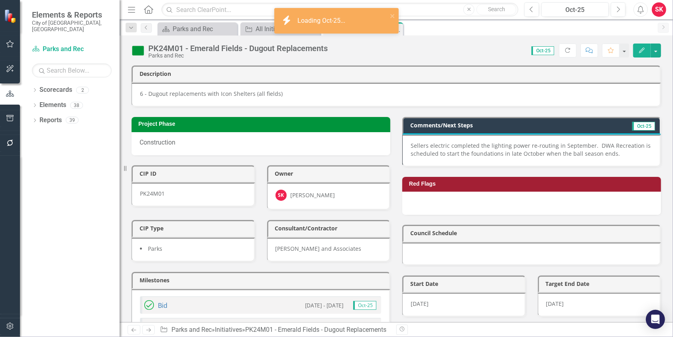
click at [409, 136] on div "Sellers electric completed the lighting power re-routing in September. DWA Recr…" at bounding box center [531, 150] width 259 height 32
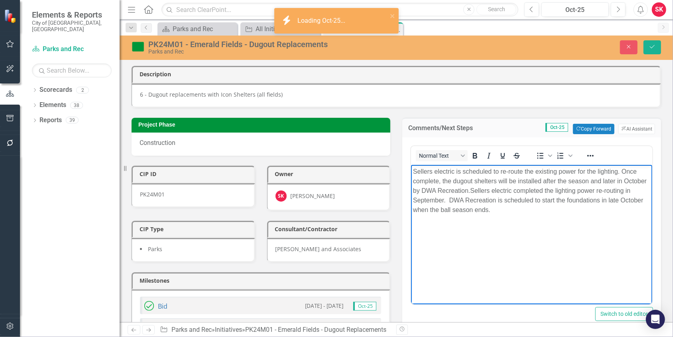
drag, startPoint x: 472, startPoint y: 191, endPoint x: 480, endPoint y: 197, distance: 10.2
click at [480, 197] on p "Sellers electric is scheduled to re-route the existing power for the lighting. …" at bounding box center [531, 190] width 237 height 48
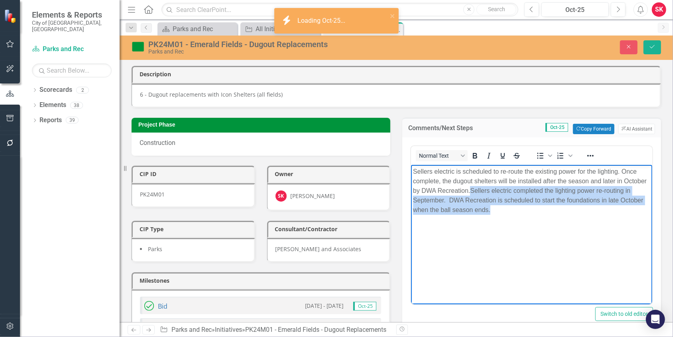
drag, startPoint x: 470, startPoint y: 190, endPoint x: 492, endPoint y: 211, distance: 30.5
click at [492, 211] on p "Sellers electric is scheduled to re-route the existing power for the lighting. …" at bounding box center [531, 190] width 237 height 48
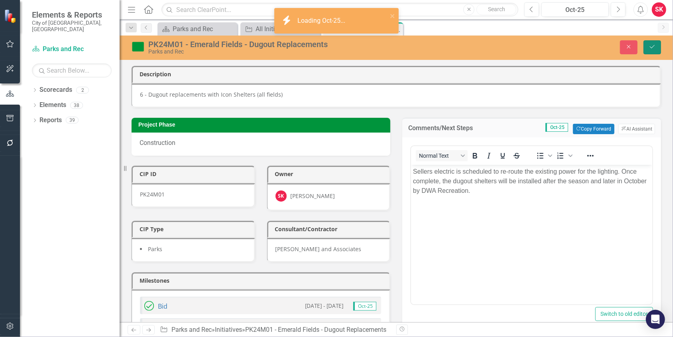
click at [652, 47] on icon "Save" at bounding box center [652, 47] width 7 height 6
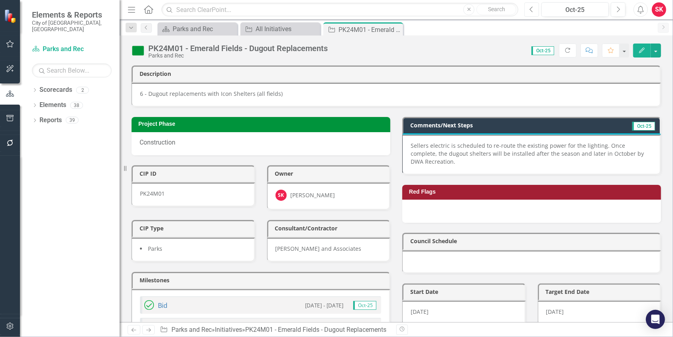
click at [532, 8] on icon "Previous" at bounding box center [532, 9] width 4 height 7
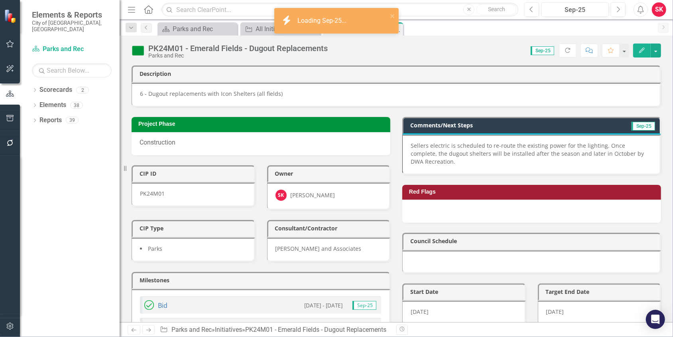
click at [415, 147] on p "Sellers electric is scheduled to re-route the existing power for the lighting. …" at bounding box center [531, 154] width 241 height 24
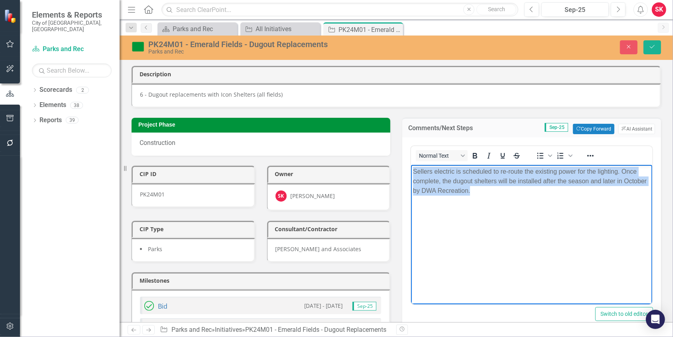
drag, startPoint x: 413, startPoint y: 172, endPoint x: 501, endPoint y: 195, distance: 90.7
click at [501, 195] on body "Sellers electric is scheduled to re-route the existing power for the lighting. …" at bounding box center [531, 224] width 241 height 120
paste body "Rich Text Area. Press ALT-0 for help."
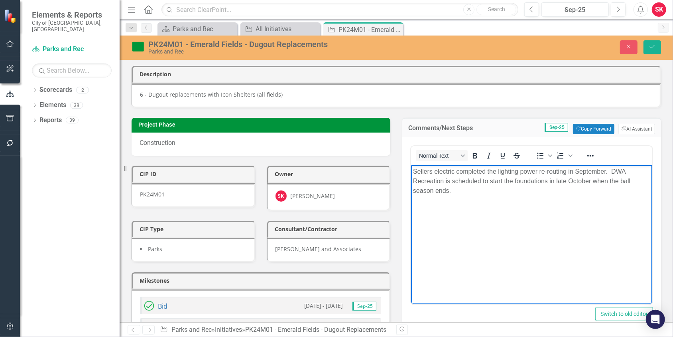
click at [499, 206] on body "Sellers electric completed the lighting power re-routing in September. DWA Recr…" at bounding box center [531, 224] width 241 height 120
click at [651, 49] on icon "Save" at bounding box center [652, 47] width 7 height 6
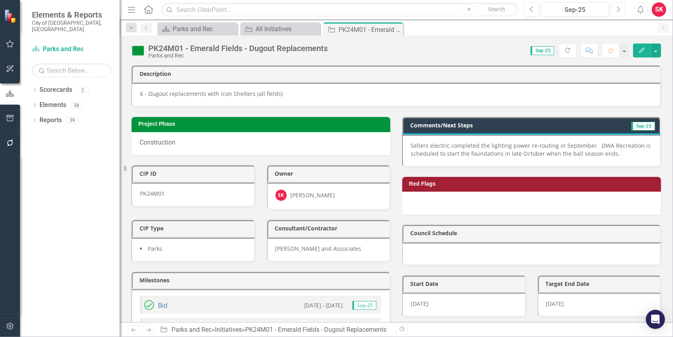
click at [618, 10] on icon "button" at bounding box center [618, 9] width 3 height 6
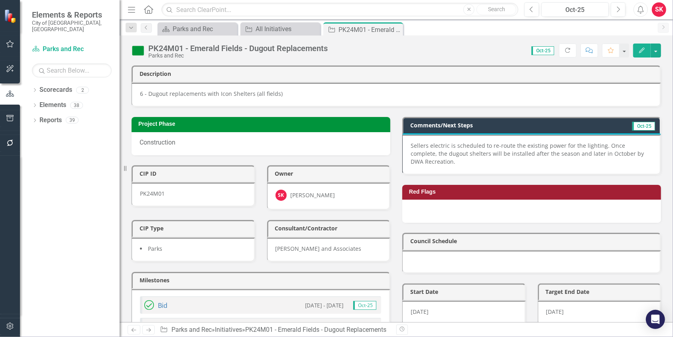
click at [526, 150] on p "Sellers electric is scheduled to re-route the existing power for the lighting. …" at bounding box center [531, 154] width 241 height 24
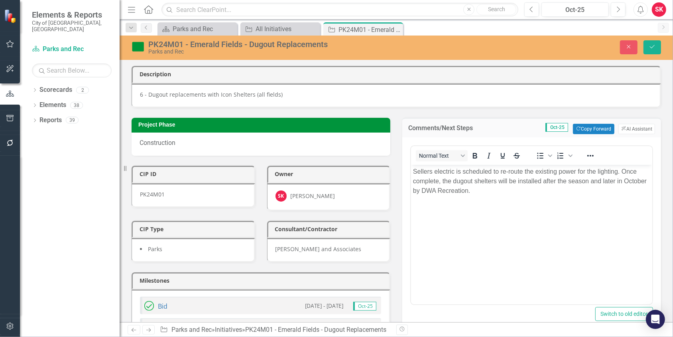
click at [569, 181] on p "Sellers electric is scheduled to re-route the existing power for the lighting. …" at bounding box center [531, 180] width 237 height 29
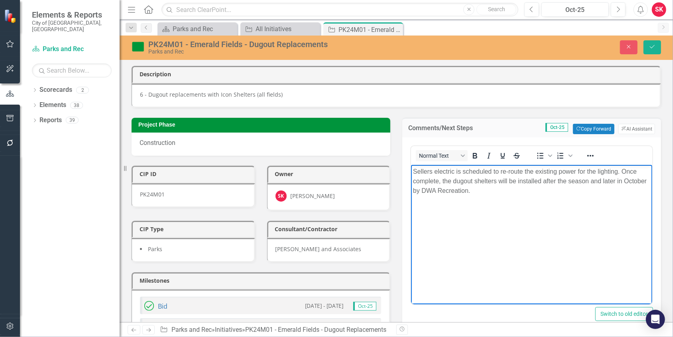
click at [568, 182] on p "Sellers electric is scheduled to re-route the existing power for the lighting. …" at bounding box center [531, 180] width 237 height 29
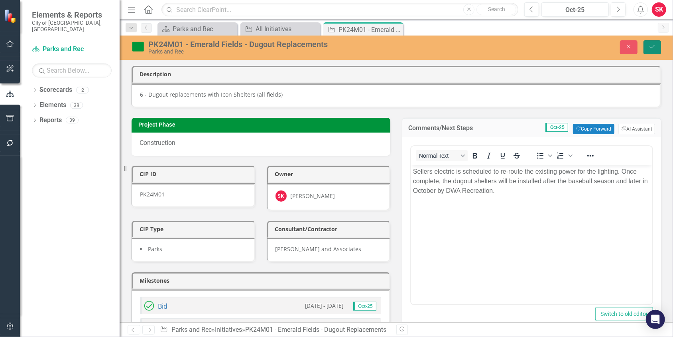
click at [649, 49] on icon "Save" at bounding box center [652, 47] width 7 height 6
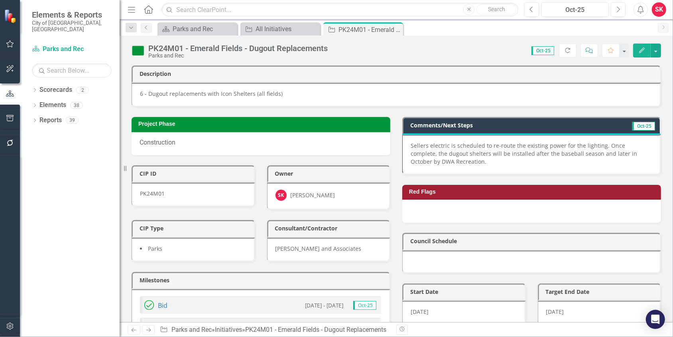
click at [0, 0] on icon "Close" at bounding box center [0, 0] width 0 height 0
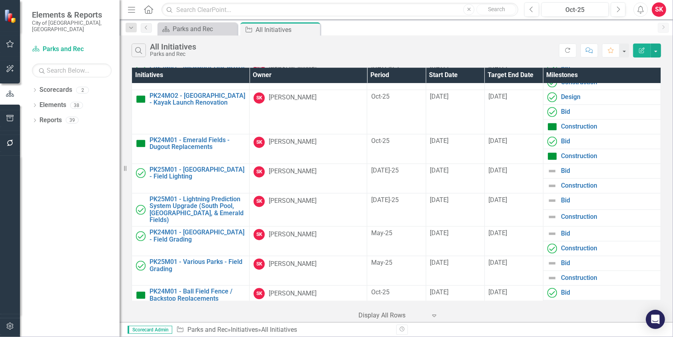
scroll to position [1199, 0]
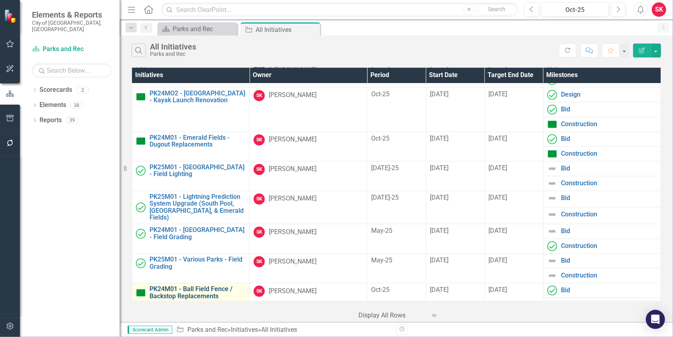
click at [198, 285] on link "PK24M01 - Ball Field Fence / Backstop Replacements" at bounding box center [198, 292] width 96 height 14
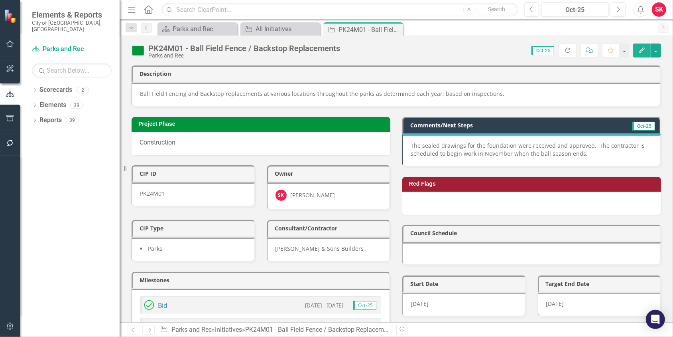
click at [563, 143] on p "The sealed drawings for the foundation were received and approved. The contract…" at bounding box center [531, 150] width 241 height 16
click at [562, 143] on p "The sealed drawings for the foundation were received and approved. The contract…" at bounding box center [531, 150] width 241 height 16
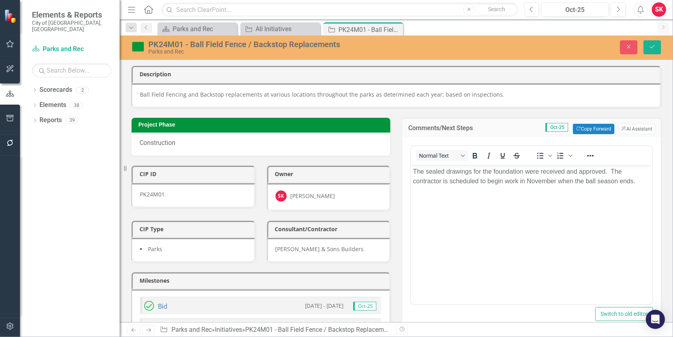
click at [579, 171] on p "The sealed drawings for the foundation were received and approved. The contract…" at bounding box center [531, 175] width 237 height 19
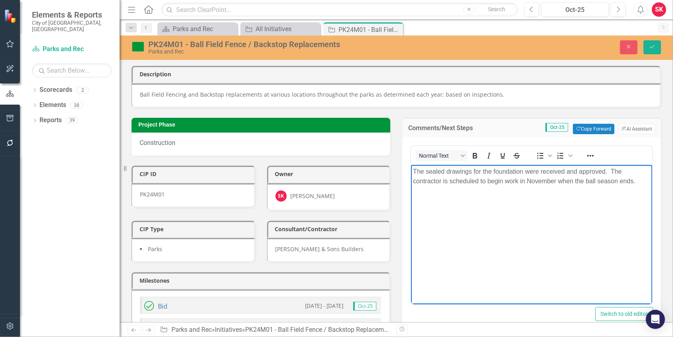
click at [605, 171] on p "The sealed drawings for the foundation were received and approved. The contract…" at bounding box center [531, 175] width 237 height 19
click at [578, 171] on p "The sealed drawings for the foundation were received and approved. The contract…" at bounding box center [531, 175] width 237 height 19
click at [656, 47] on button "Save" at bounding box center [653, 47] width 18 height 14
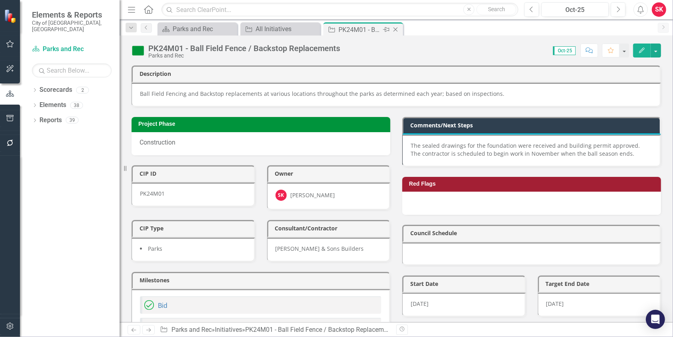
click at [397, 29] on icon "Close" at bounding box center [396, 29] width 8 height 6
